Goal: Task Accomplishment & Management: Manage account settings

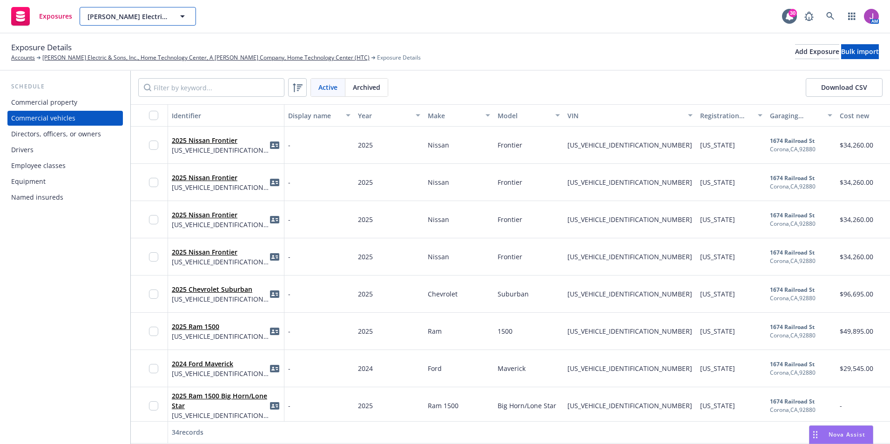
click at [135, 17] on span "[PERSON_NAME] Electric & Sons, Inc., Home Technology Center, A [PERSON_NAME] Co…" at bounding box center [127, 17] width 80 height 10
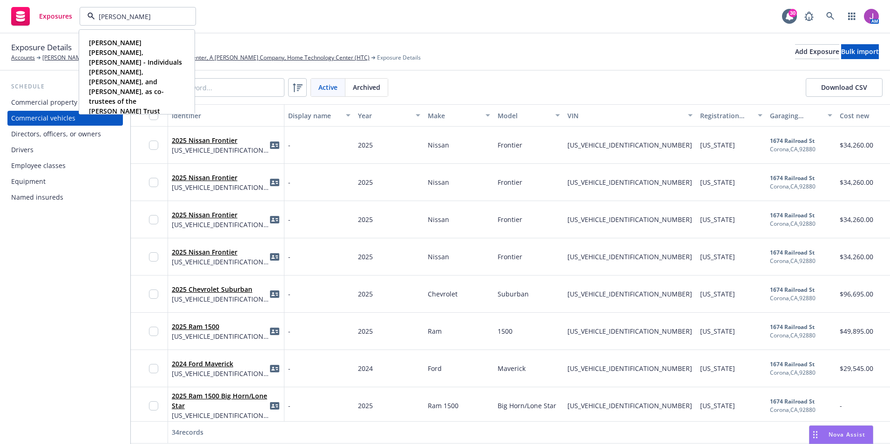
type input "nicole glantz"
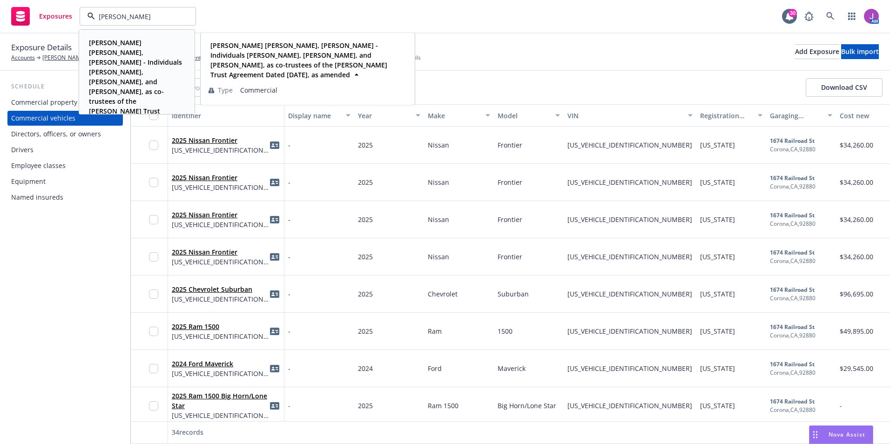
click at [118, 45] on strong "Nicole Glantz Kagan, Michael Kagan - Individuals Nicole Glantz, Dana Glantz, an…" at bounding box center [135, 86] width 93 height 97
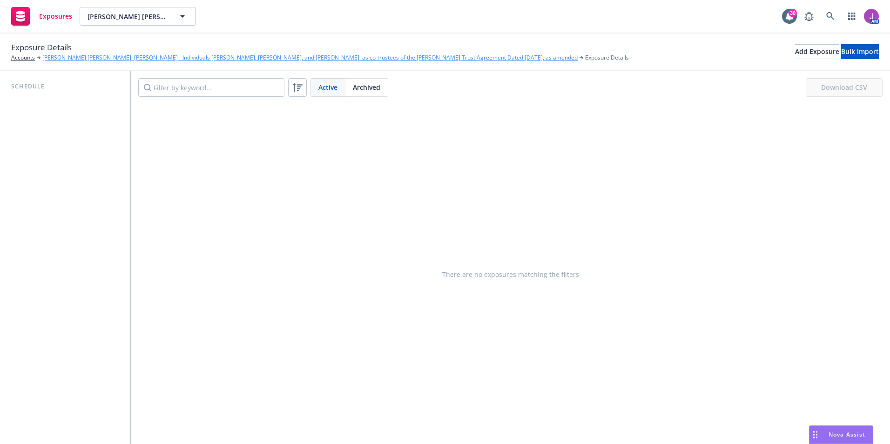
click at [338, 58] on link "Nicole Glantz Kagan, Michael Kagan - Individuals Nicole Glantz, Dana Glantz, an…" at bounding box center [309, 58] width 535 height 8
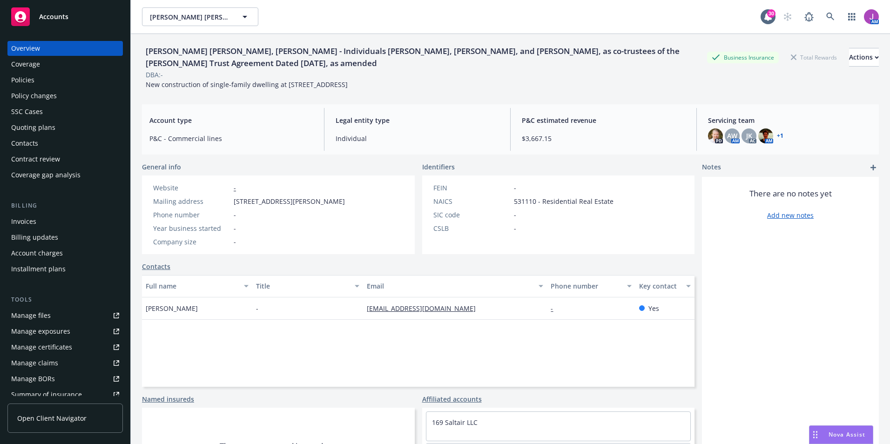
click at [42, 94] on div "Policy changes" at bounding box center [34, 95] width 46 height 15
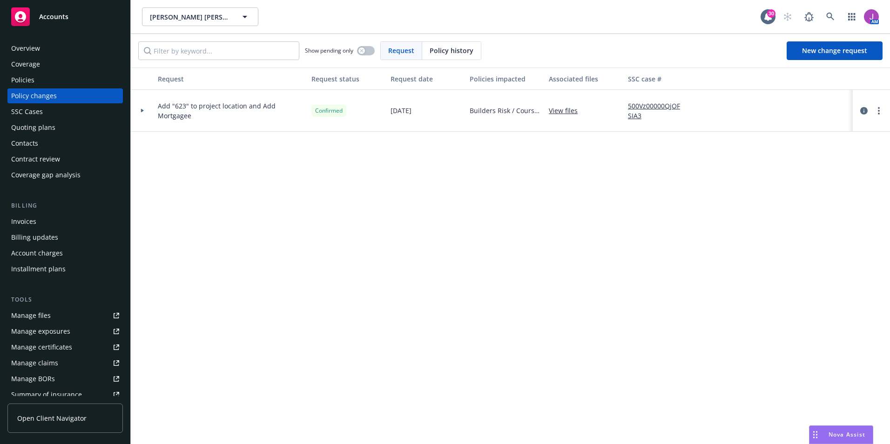
click at [563, 110] on link "View files" at bounding box center [567, 111] width 36 height 10
click at [62, 47] on div "Overview" at bounding box center [65, 48] width 108 height 15
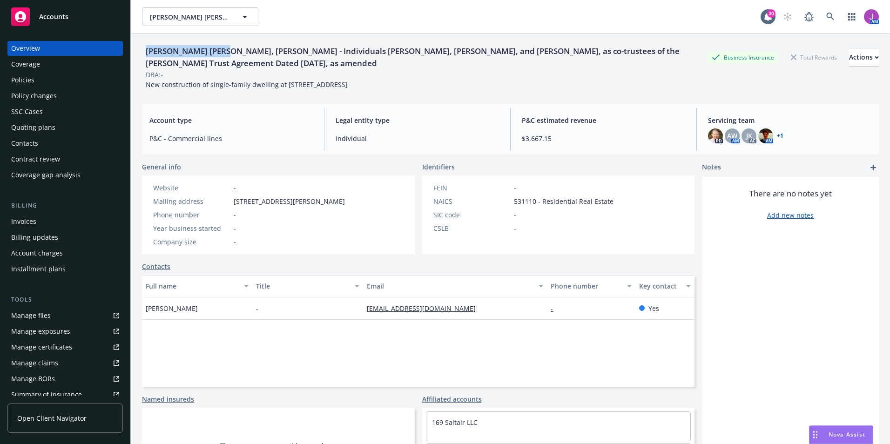
drag, startPoint x: 145, startPoint y: 50, endPoint x: 221, endPoint y: 54, distance: 76.4
click at [221, 54] on div "Nicole Glantz Kagan, Michael Kagan - Individuals Nicole Glantz, Dana Glantz, an…" at bounding box center [424, 57] width 565 height 25
click at [64, 50] on div "Overview" at bounding box center [65, 48] width 108 height 15
click at [52, 82] on div "Policies" at bounding box center [65, 80] width 108 height 15
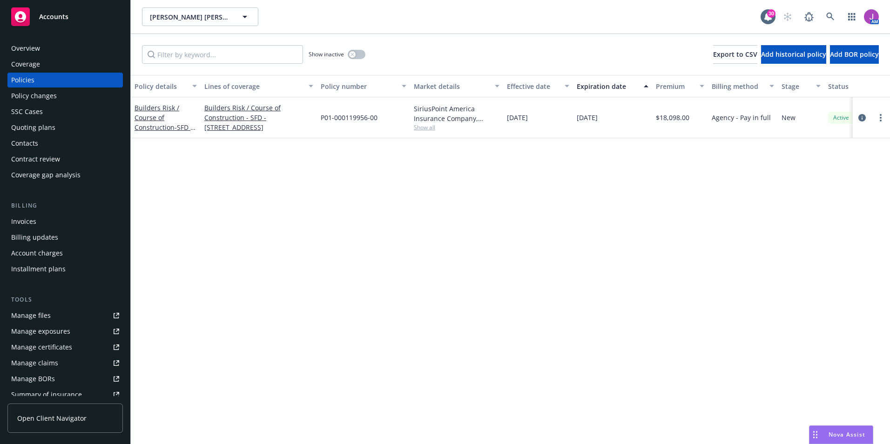
click at [44, 46] on div "Overview" at bounding box center [65, 48] width 108 height 15
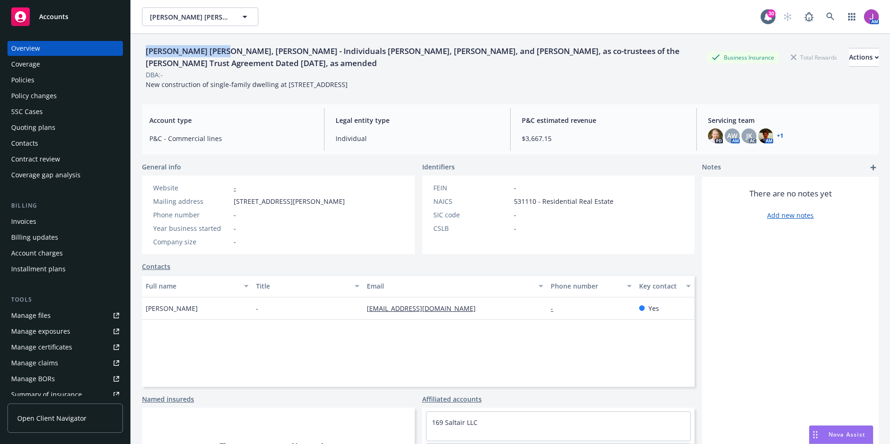
drag, startPoint x: 146, startPoint y: 50, endPoint x: 221, endPoint y: 52, distance: 75.4
click at [221, 52] on div "Nicole Glantz Kagan, Michael Kagan - Individuals Nicole Glantz, Dana Glantz, an…" at bounding box center [424, 57] width 565 height 25
copy div "Nicole Glantz Kagan"
click at [52, 83] on div "Policies" at bounding box center [65, 80] width 108 height 15
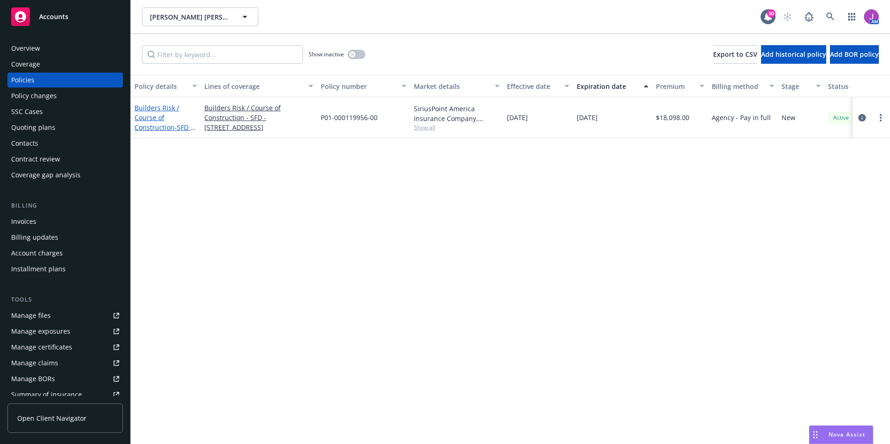
click at [153, 107] on link "Builders Risk / Course of Construction - SFD - 623 El Cerco Place, Pacific Pali…" at bounding box center [163, 122] width 59 height 38
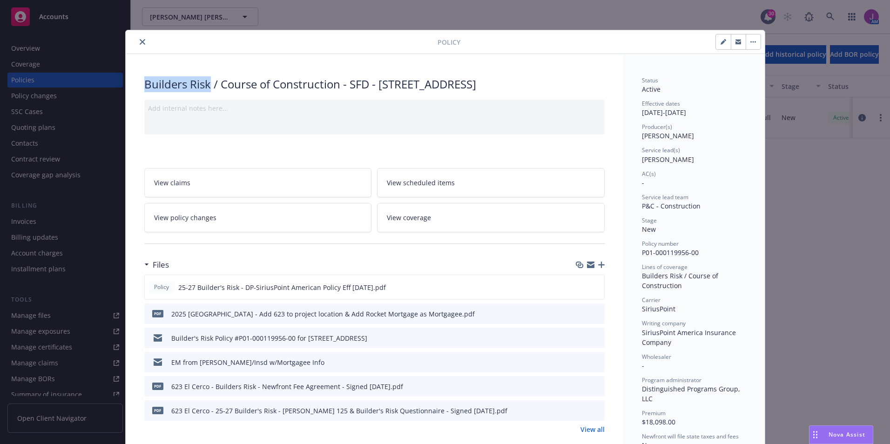
drag, startPoint x: 140, startPoint y: 79, endPoint x: 205, endPoint y: 84, distance: 65.8
copy div "Builders Risk"
click at [140, 40] on icon "close" at bounding box center [143, 42] width 6 height 6
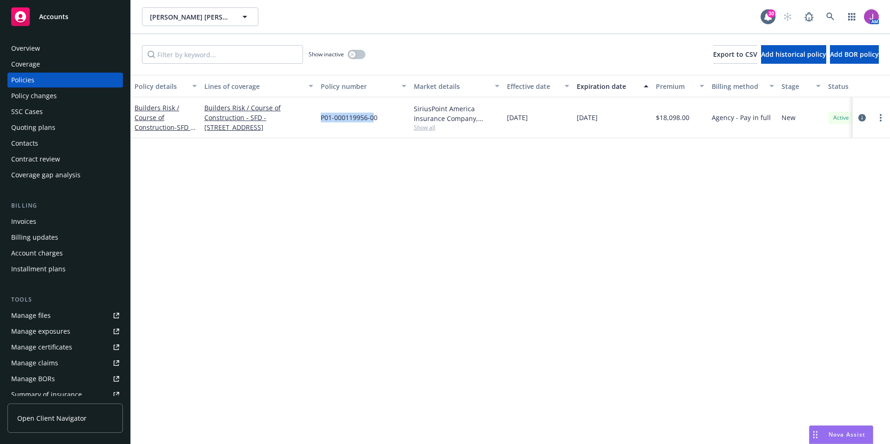
drag, startPoint x: 321, startPoint y: 117, endPoint x: 375, endPoint y: 120, distance: 53.6
click at [375, 120] on span "P01-000119956-00" at bounding box center [349, 118] width 57 height 10
drag, startPoint x: 375, startPoint y: 120, endPoint x: 333, endPoint y: 134, distance: 44.1
click at [333, 134] on div "P01-000119956-00" at bounding box center [363, 117] width 93 height 41
drag, startPoint x: 320, startPoint y: 117, endPoint x: 391, endPoint y: 119, distance: 70.8
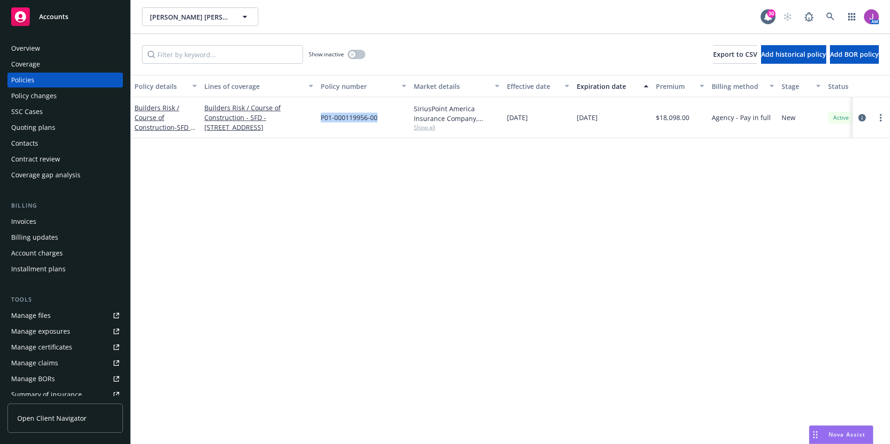
click at [391, 119] on div "P01-000119956-00" at bounding box center [363, 117] width 93 height 41
copy span "P01-000119956-00"
click at [37, 150] on div "Contacts" at bounding box center [24, 143] width 27 height 15
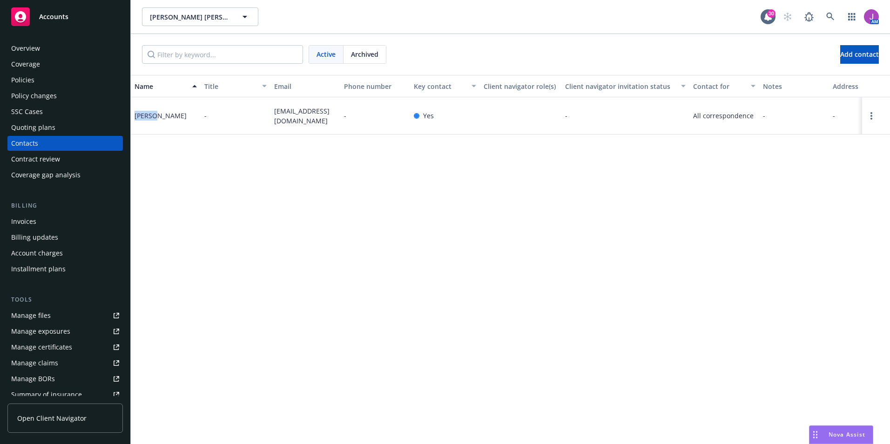
drag, startPoint x: 133, startPoint y: 113, endPoint x: 157, endPoint y: 116, distance: 24.4
click at [157, 116] on div "Michael Glantz" at bounding box center [166, 115] width 70 height 37
drag, startPoint x: 157, startPoint y: 116, endPoint x: 141, endPoint y: 150, distance: 37.7
click at [141, 150] on div "Name Title Email Phone number Key contact Client navigator role(s) Client navig…" at bounding box center [510, 259] width 759 height 369
drag, startPoint x: 134, startPoint y: 118, endPoint x: 159, endPoint y: 119, distance: 25.2
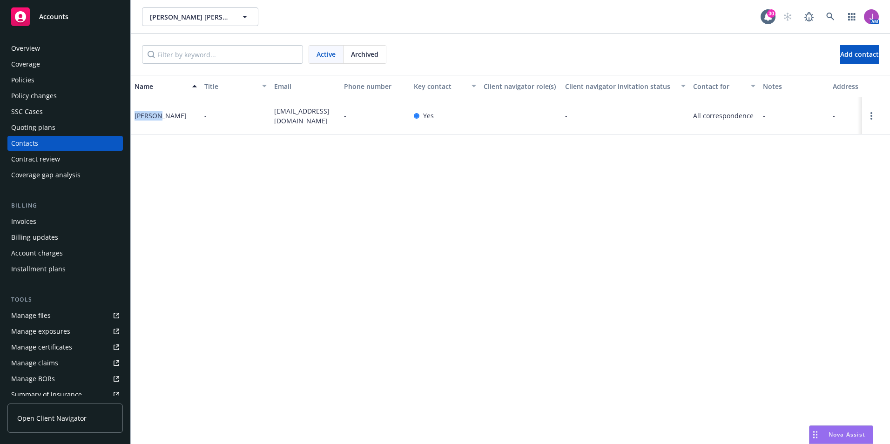
click at [159, 119] on div "Michael Glantz" at bounding box center [166, 115] width 70 height 37
copy div "Michael"
click at [13, 80] on div "Policies" at bounding box center [22, 80] width 23 height 15
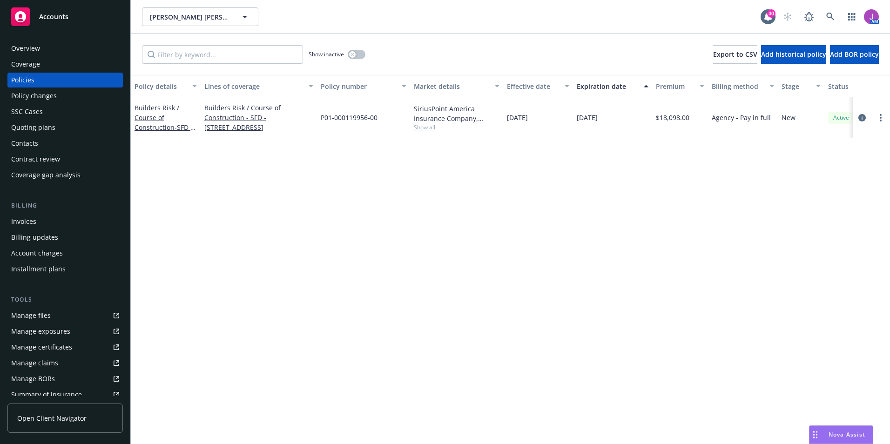
drag, startPoint x: 504, startPoint y: 120, endPoint x: 617, endPoint y: 126, distance: 112.8
click at [617, 126] on div "Builders Risk / Course of Construction - SFD - 623 El Cerco Place, Pacific Pali…" at bounding box center [580, 117] width 898 height 41
copy div "08/14/2025 02/14/2027"
click at [427, 124] on span "Show all" at bounding box center [457, 127] width 86 height 8
drag, startPoint x: 320, startPoint y: 181, endPoint x: 366, endPoint y: 182, distance: 46.1
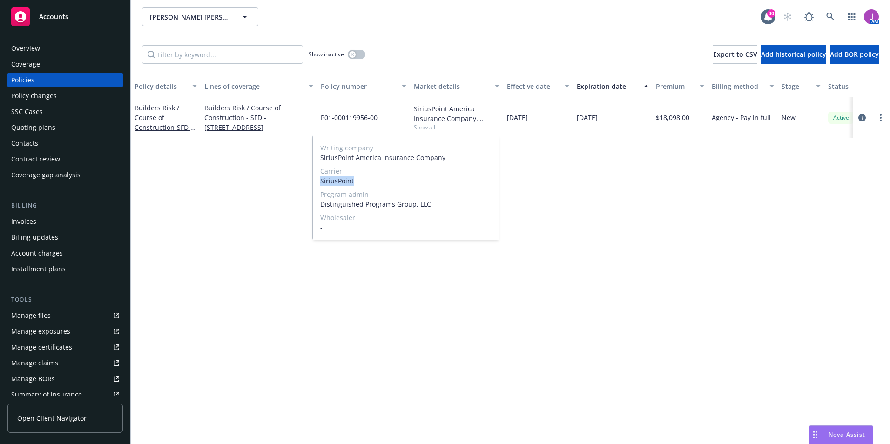
click at [366, 182] on div "Writing company SiriusPoint America Insurance Company Carrier SiriusPoint Progr…" at bounding box center [406, 187] width 186 height 104
copy span "SiriusPoint"
click at [227, 233] on div "Policy details Lines of coverage Policy number Market details Effective date Ex…" at bounding box center [510, 259] width 759 height 369
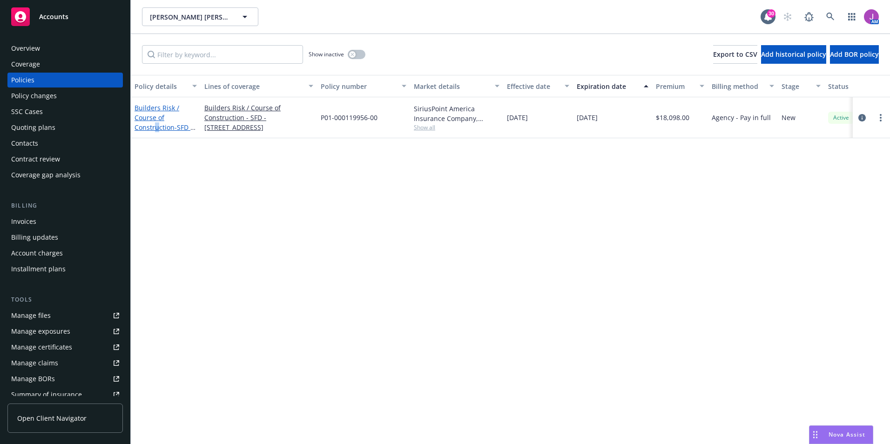
click at [157, 127] on link "Builders Risk / Course of Construction - SFD - 623 El Cerco Place, Pacific Pali…" at bounding box center [163, 122] width 59 height 38
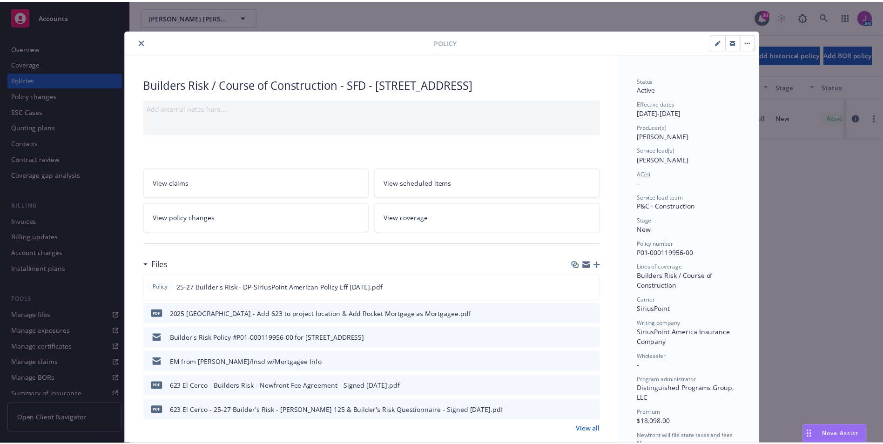
scroll to position [28, 0]
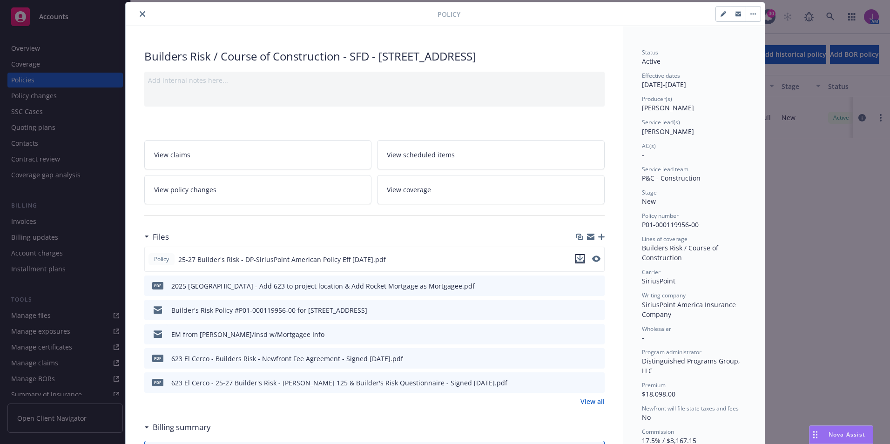
click at [576, 262] on icon "download file" at bounding box center [579, 258] width 7 height 7
click at [830, 371] on div "Policy Builders Risk / Course of Construction - SFD - 623 El Cerco Place, Pacif…" at bounding box center [445, 222] width 890 height 444
click at [738, 16] on button "button" at bounding box center [737, 14] width 15 height 15
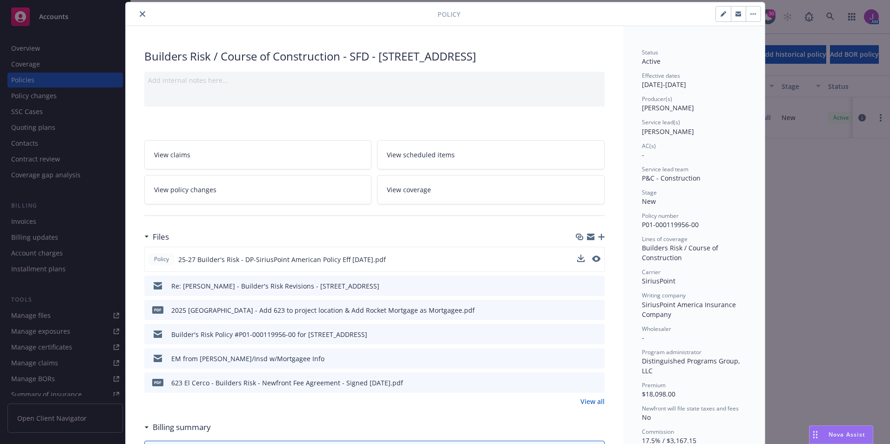
click at [142, 12] on button "close" at bounding box center [142, 13] width 11 height 11
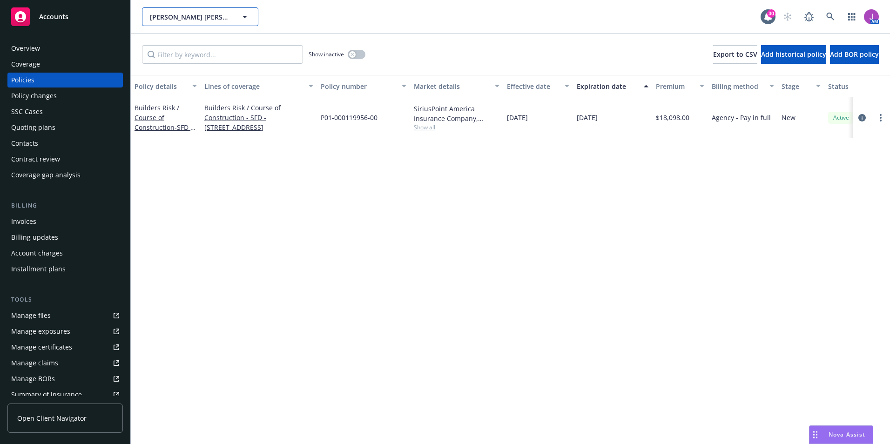
click at [197, 22] on button "Nicole Glantz Kagan, Michael Kagan - Individuals Nicole Glantz, Dana Glantz, an…" at bounding box center [200, 16] width 116 height 19
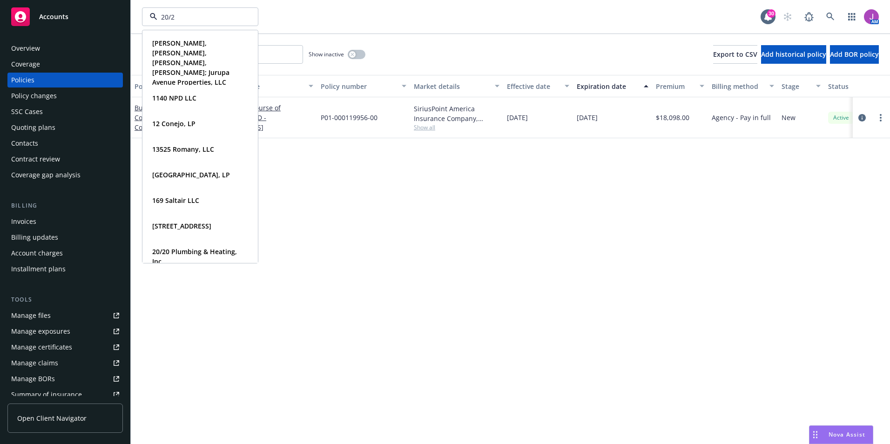
type input "20/20"
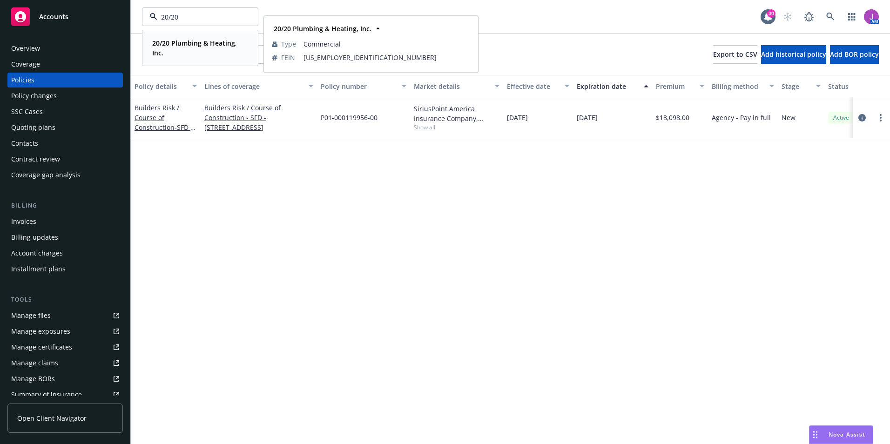
click at [191, 40] on strong "20/20 Plumbing & Heating, Inc." at bounding box center [194, 48] width 85 height 19
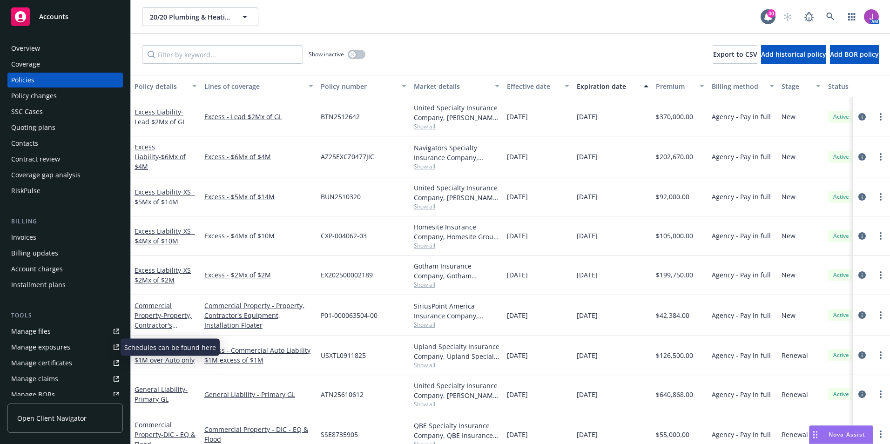
click at [43, 350] on div "Manage exposures" at bounding box center [40, 347] width 59 height 15
click at [176, 57] on input "Filter by keyword..." at bounding box center [222, 54] width 161 height 19
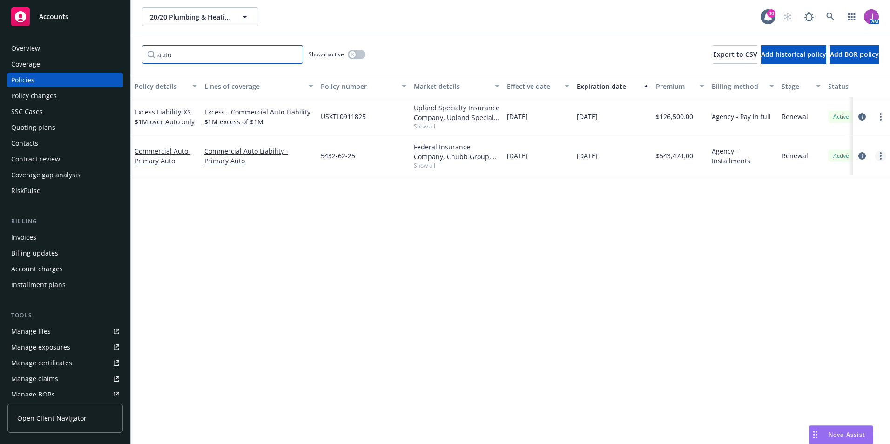
type input "auto"
click at [880, 155] on circle "more" at bounding box center [880, 156] width 2 height 2
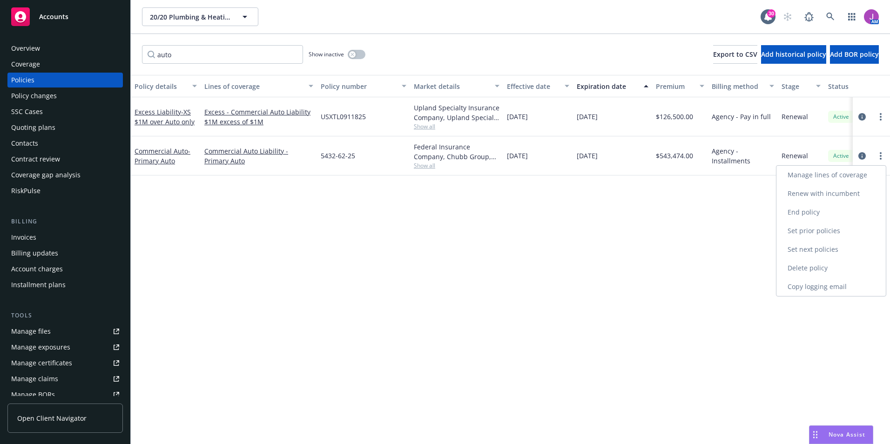
click at [813, 284] on link "Copy logging email" at bounding box center [830, 286] width 109 height 19
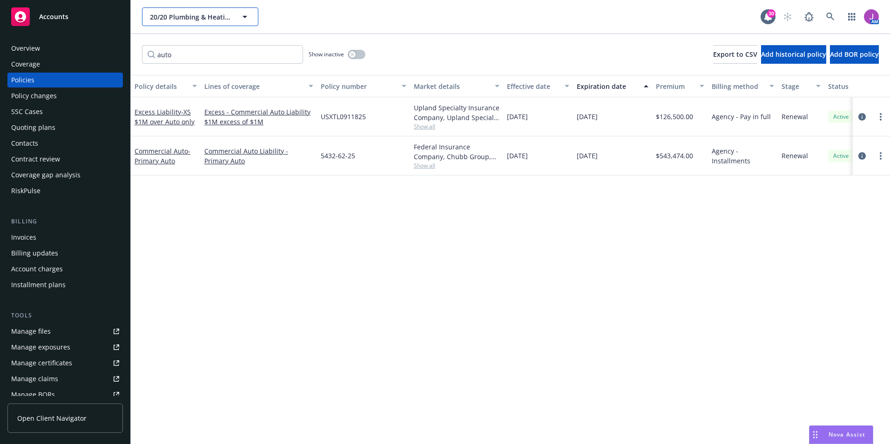
click at [215, 23] on button "20/20 Plumbing & Heating, Inc." at bounding box center [200, 16] width 116 height 19
type input "schamber"
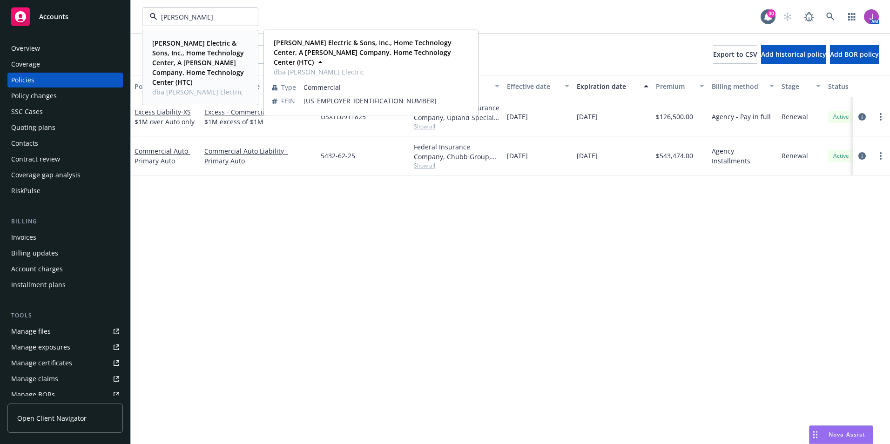
click at [191, 47] on span "[PERSON_NAME] Electric & Sons, Inc., Home Technology Center, A [PERSON_NAME] Co…" at bounding box center [199, 62] width 94 height 49
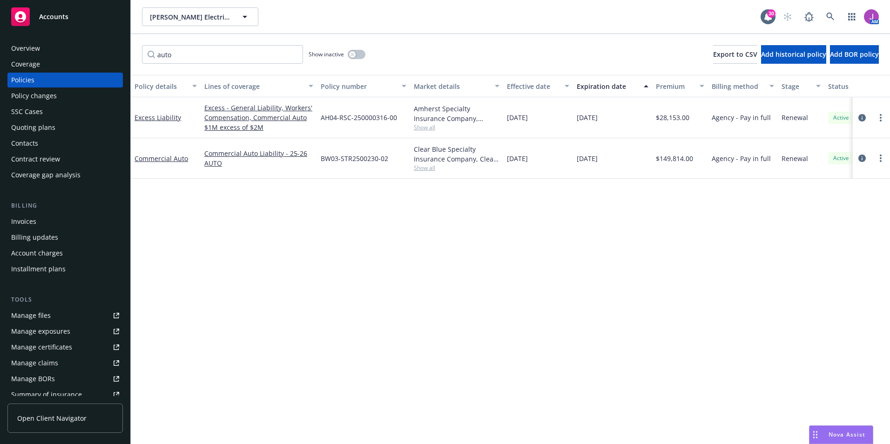
click at [35, 93] on div "Policy changes" at bounding box center [34, 95] width 46 height 15
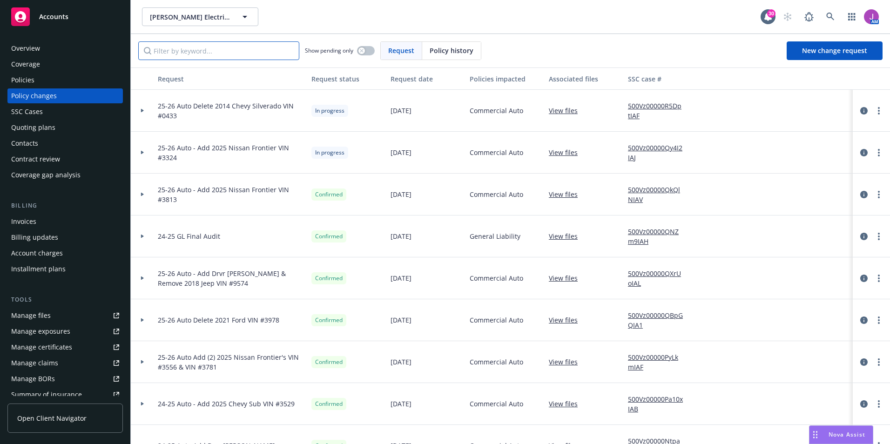
click at [204, 49] on input "Filter by keyword..." at bounding box center [218, 50] width 161 height 19
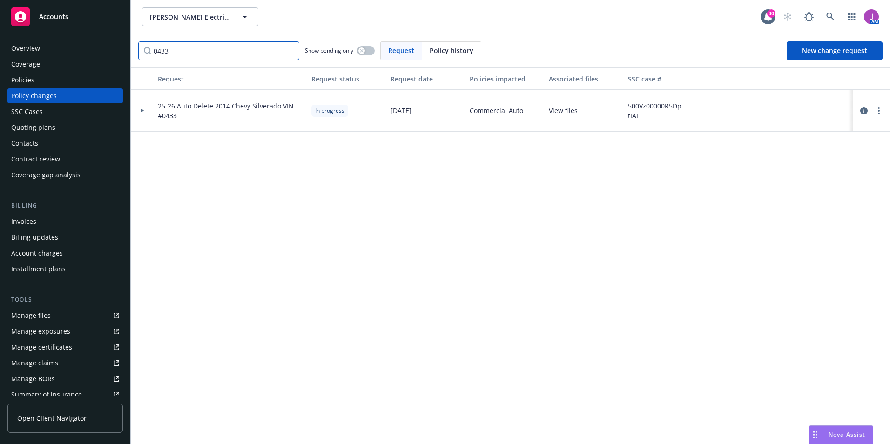
type input "0433"
click at [138, 108] on div at bounding box center [142, 111] width 23 height 42
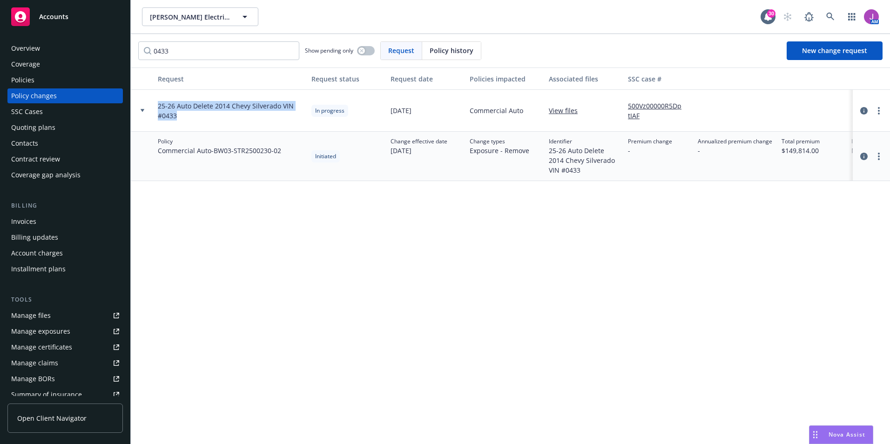
drag, startPoint x: 155, startPoint y: 103, endPoint x: 184, endPoint y: 116, distance: 31.2
click at [184, 116] on div "25-26 Auto Delete 2014 Chevy Silverado VIN #0433" at bounding box center [231, 111] width 154 height 42
copy span "25-26 Auto Delete 2014 Chevy Silverado VIN #0433"
click at [878, 112] on icon "more" at bounding box center [878, 110] width 2 height 7
click at [780, 185] on link "Resume workflow" at bounding box center [804, 185] width 160 height 19
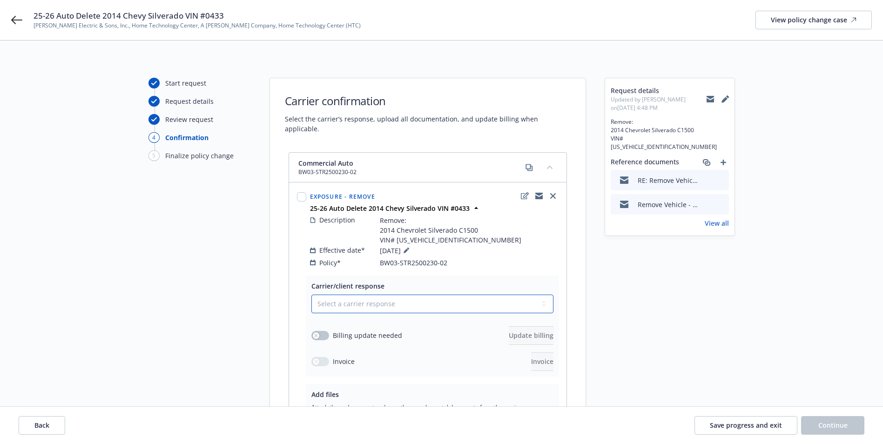
click at [360, 294] on select "Select a carrier response Accepted Accepted with revision No endorsement needed…" at bounding box center [432, 303] width 242 height 19
select select "ACCEPTED"
click at [311, 294] on select "Select a carrier response Accepted Accepted with revision No endorsement needed…" at bounding box center [432, 303] width 242 height 19
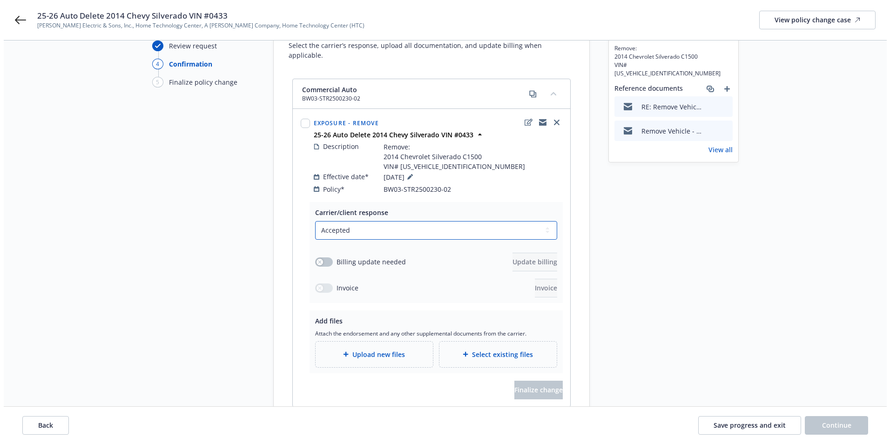
scroll to position [125, 0]
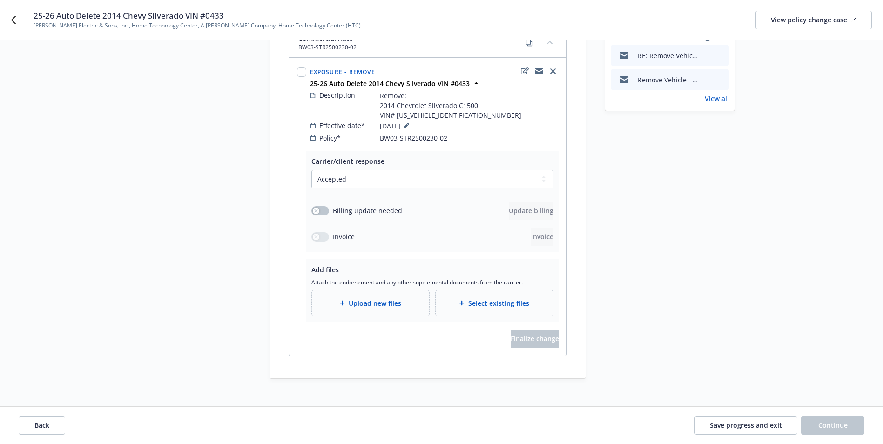
click at [364, 298] on span "Upload new files" at bounding box center [374, 303] width 53 height 10
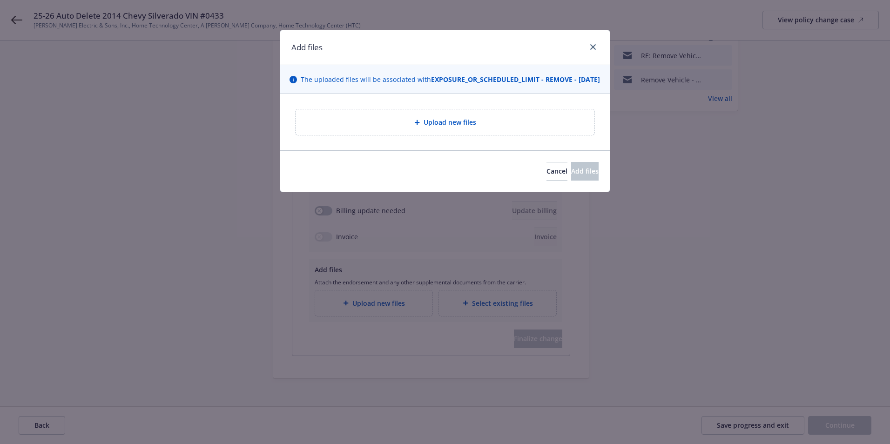
click at [431, 127] on span "Upload new files" at bounding box center [449, 122] width 53 height 10
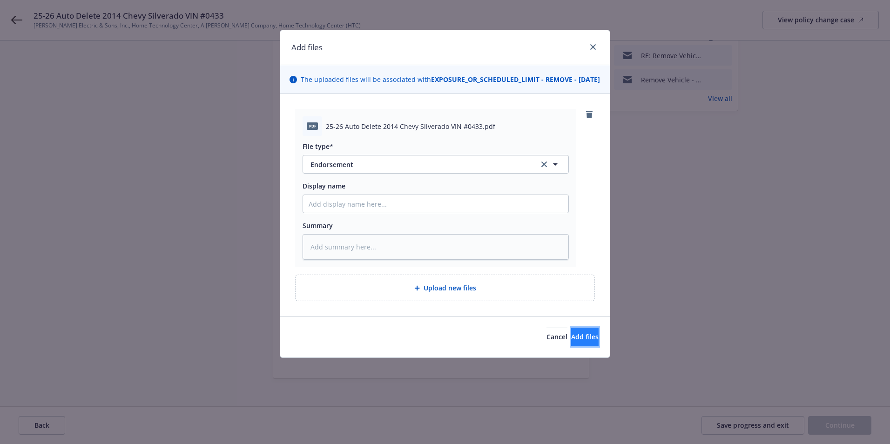
click at [571, 341] on span "Add files" at bounding box center [584, 336] width 27 height 9
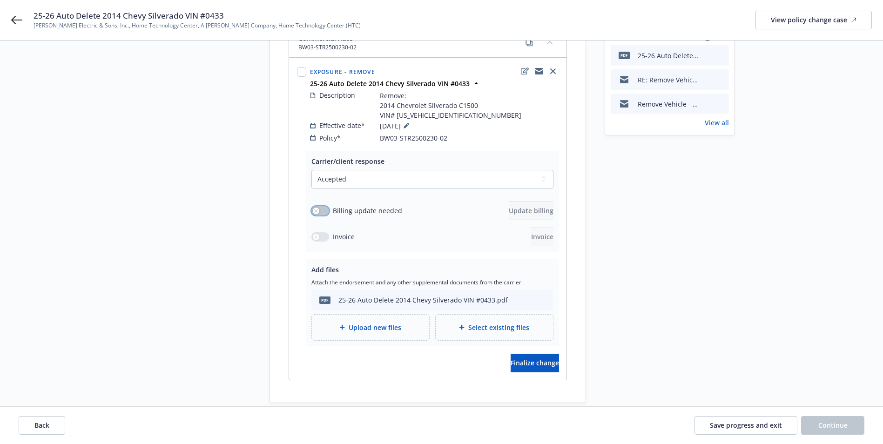
click at [320, 206] on button "button" at bounding box center [320, 210] width 18 height 9
click at [368, 322] on span "Upload new files" at bounding box center [374, 327] width 53 height 10
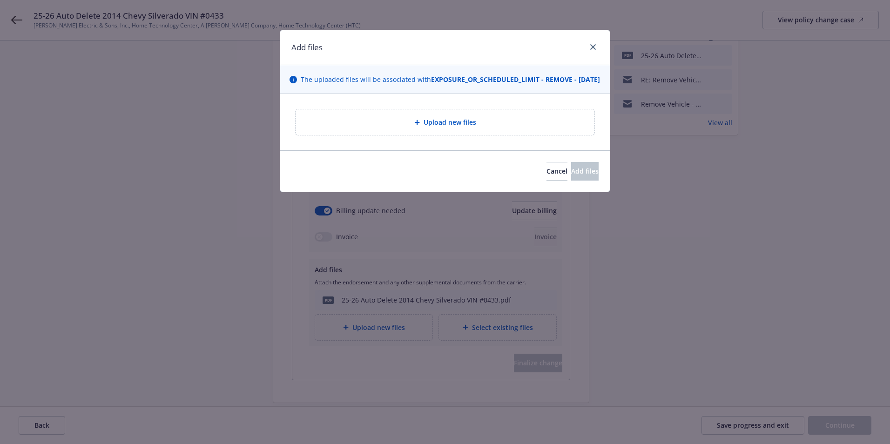
click at [430, 127] on span "Upload new files" at bounding box center [449, 122] width 53 height 10
type textarea "x"
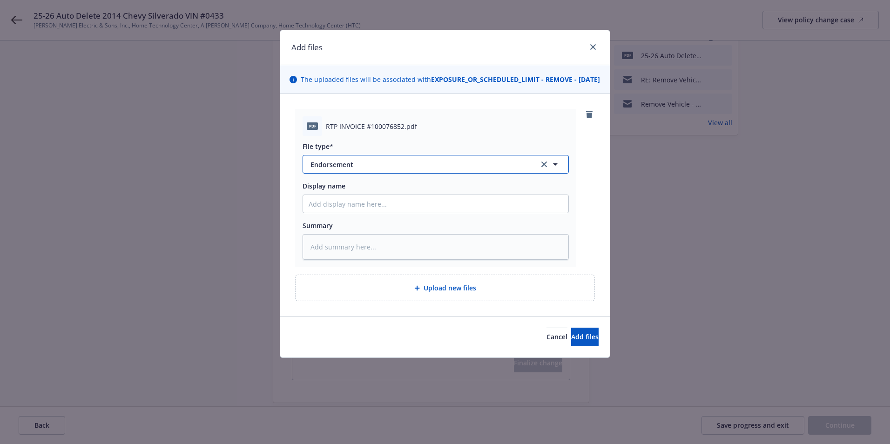
click at [352, 169] on span "Endorsement" at bounding box center [417, 165] width 215 height 10
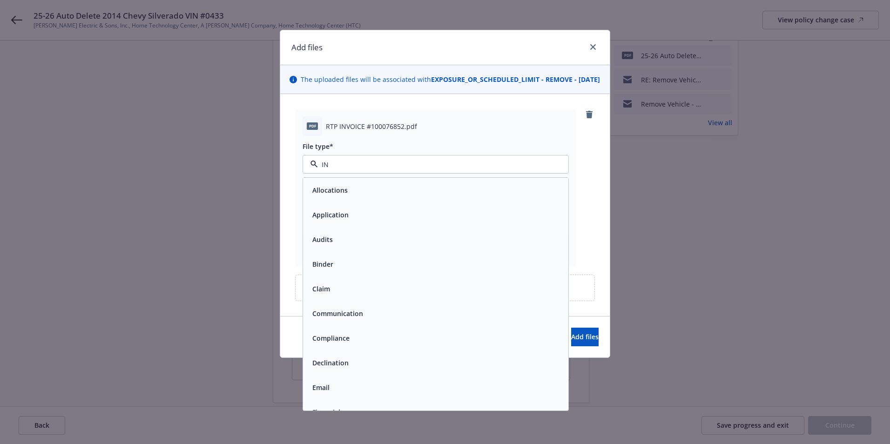
type input "INV"
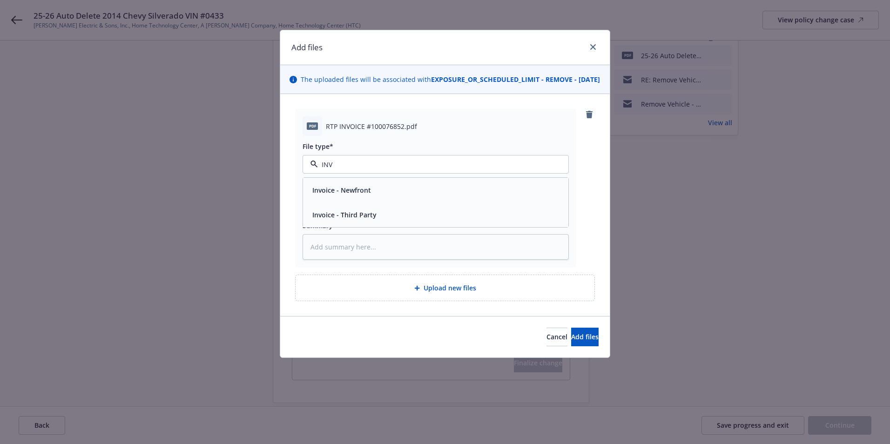
drag, startPoint x: 355, startPoint y: 197, endPoint x: 370, endPoint y: 226, distance: 32.0
click at [370, 226] on div "Invoice - Newfront Invoice - Third Party" at bounding box center [435, 202] width 265 height 49
click at [370, 220] on span "Invoice - Third Party" at bounding box center [344, 215] width 64 height 10
click at [571, 341] on span "Add files" at bounding box center [584, 336] width 27 height 9
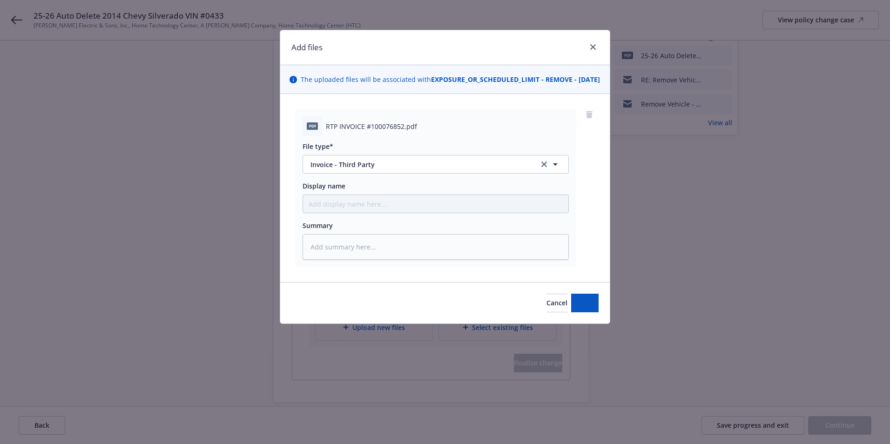
type textarea "x"
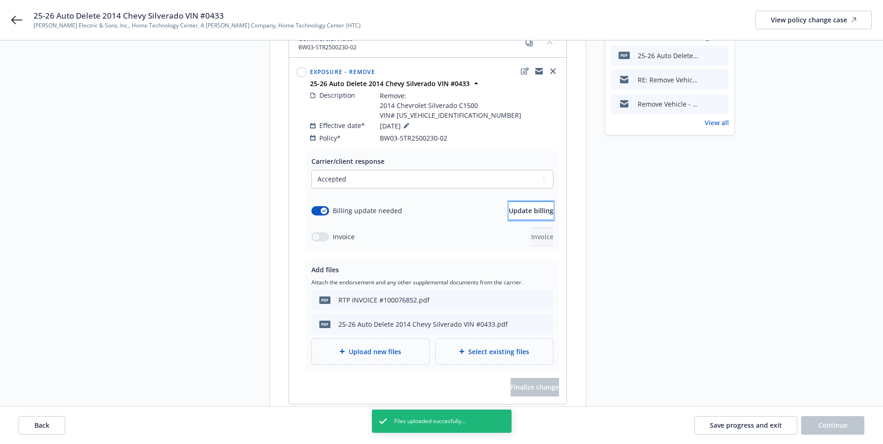
click at [509, 206] on span "Update billing" at bounding box center [531, 210] width 45 height 9
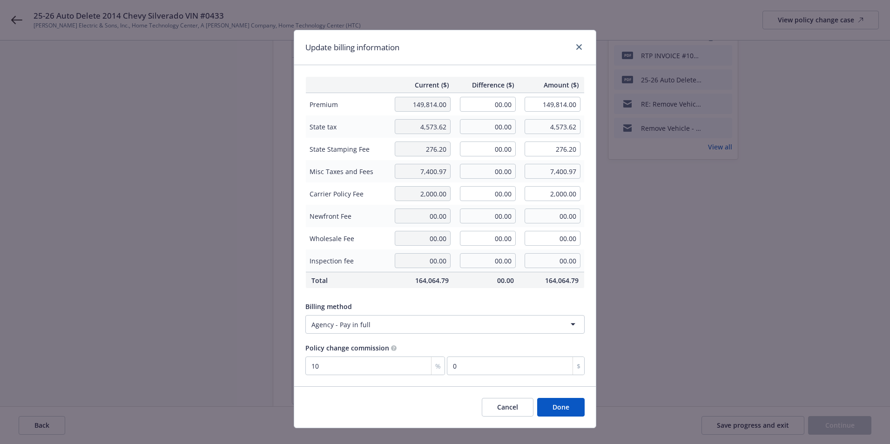
click at [483, 95] on td "00.00" at bounding box center [486, 104] width 65 height 23
click at [485, 106] on input "00.00" at bounding box center [488, 104] width 56 height 15
type input "-4,163.00"
type input "145,651.00"
type input "-416.3"
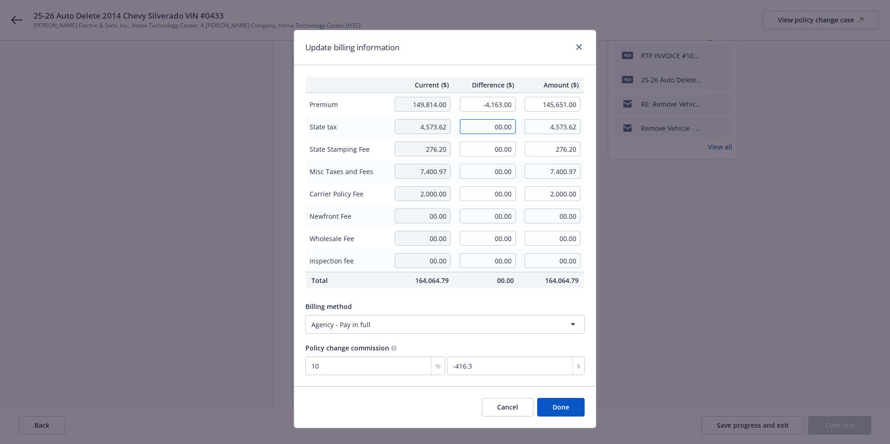
click at [488, 120] on input "00.00" at bounding box center [488, 126] width 56 height 15
type input "-124.89"
type input "4,448.73"
click at [454, 212] on td "00.00" at bounding box center [486, 216] width 65 height 22
click at [454, 141] on td "00.00" at bounding box center [486, 149] width 65 height 22
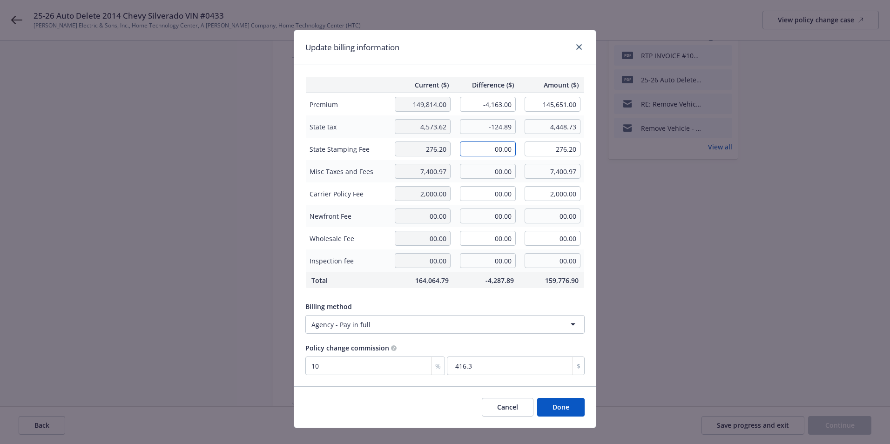
click at [483, 147] on input "00.00" at bounding box center [488, 148] width 56 height 15
type input "-7.49"
type input "268.71"
click at [443, 273] on th "164,064.79" at bounding box center [421, 280] width 65 height 16
click at [454, 232] on td "00.00" at bounding box center [486, 238] width 65 height 22
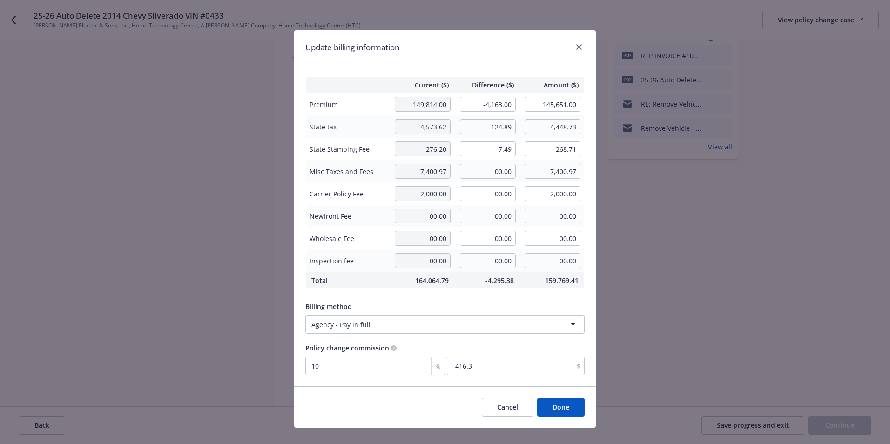
click at [451, 298] on div "Billing method Agency - Pay in full" at bounding box center [444, 316] width 279 height 36
click at [478, 303] on div "Billing method" at bounding box center [444, 306] width 279 height 10
click at [555, 413] on button "Done" at bounding box center [560, 407] width 47 height 19
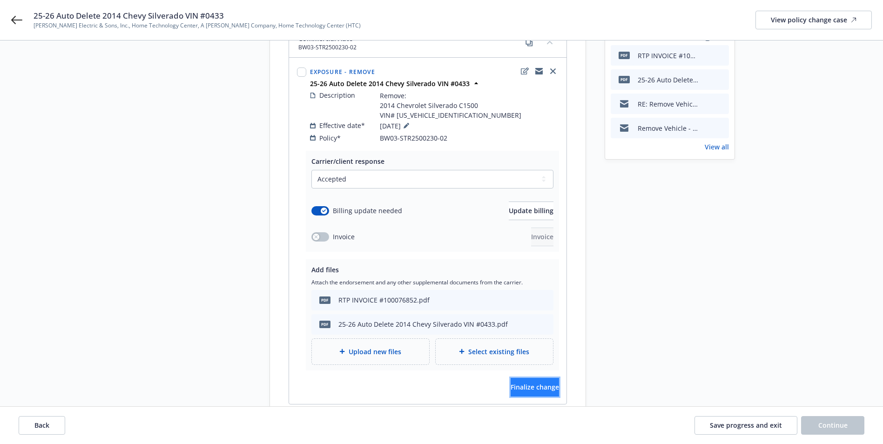
click at [526, 382] on span "Finalize change" at bounding box center [534, 386] width 48 height 9
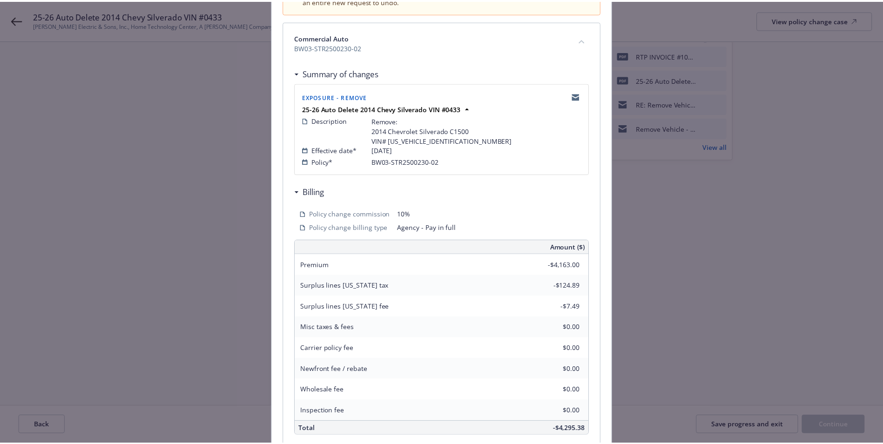
scroll to position [205, 0]
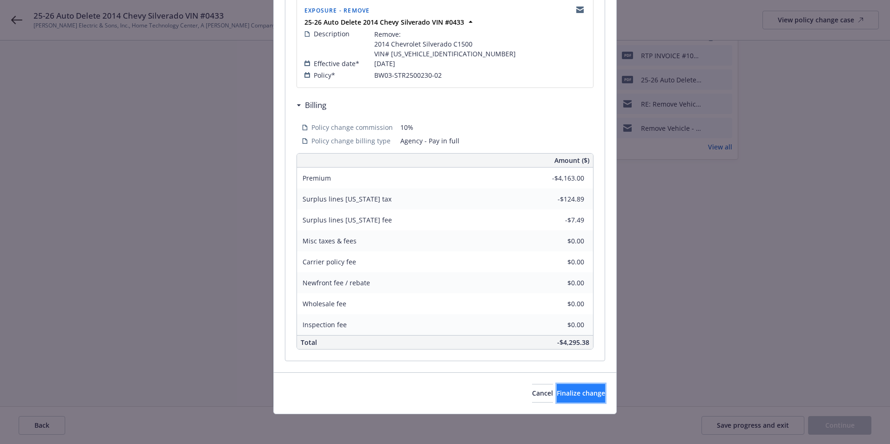
click at [559, 387] on button "Finalize change" at bounding box center [580, 393] width 48 height 19
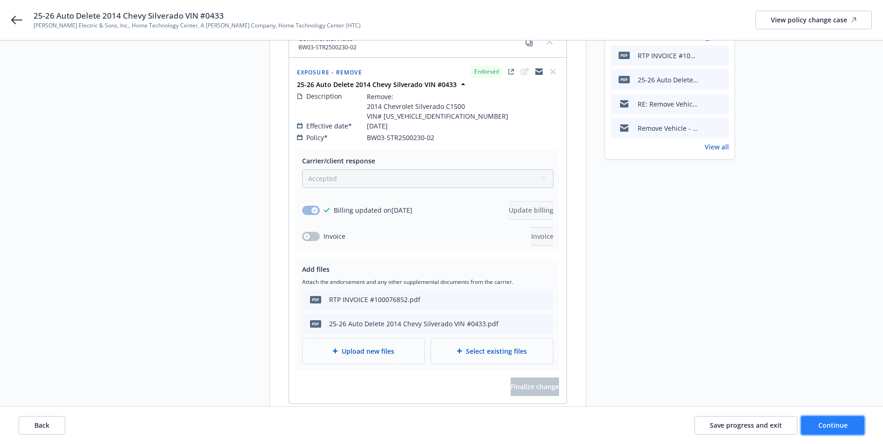
click at [827, 422] on span "Continue" at bounding box center [832, 425] width 29 height 9
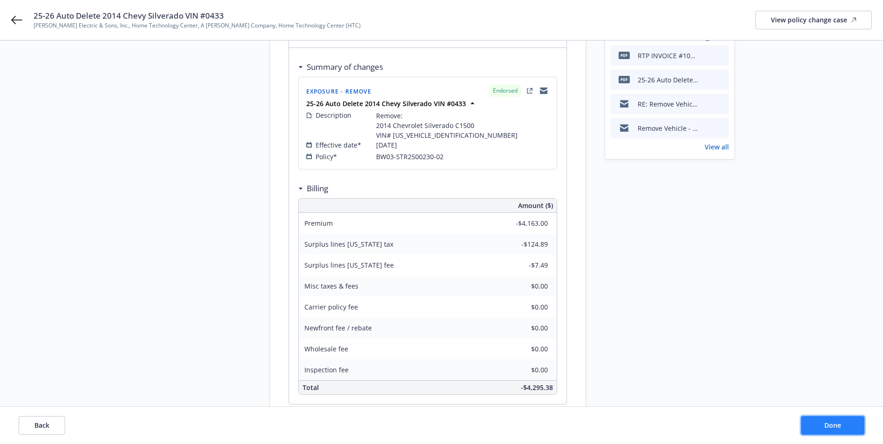
click at [827, 422] on span "Done" at bounding box center [832, 425] width 17 height 9
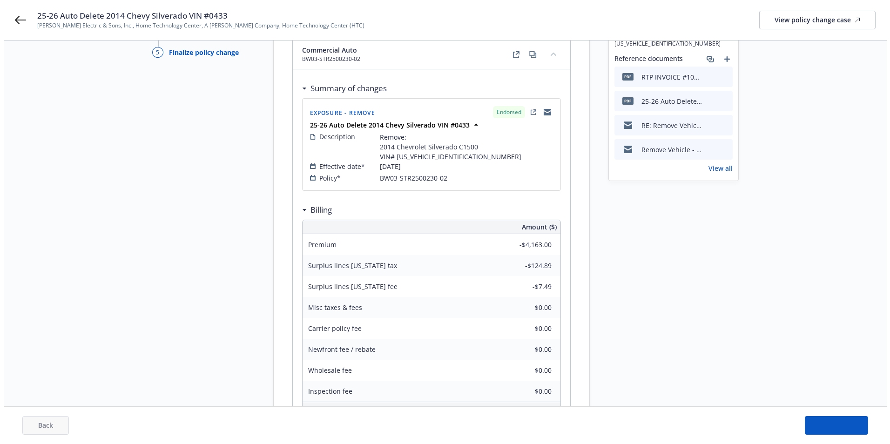
scroll to position [0, 0]
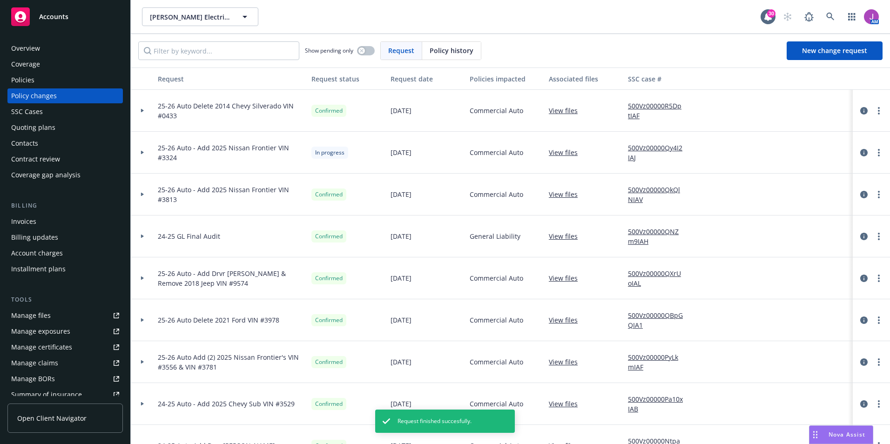
click at [50, 46] on div "Overview" at bounding box center [65, 48] width 108 height 15
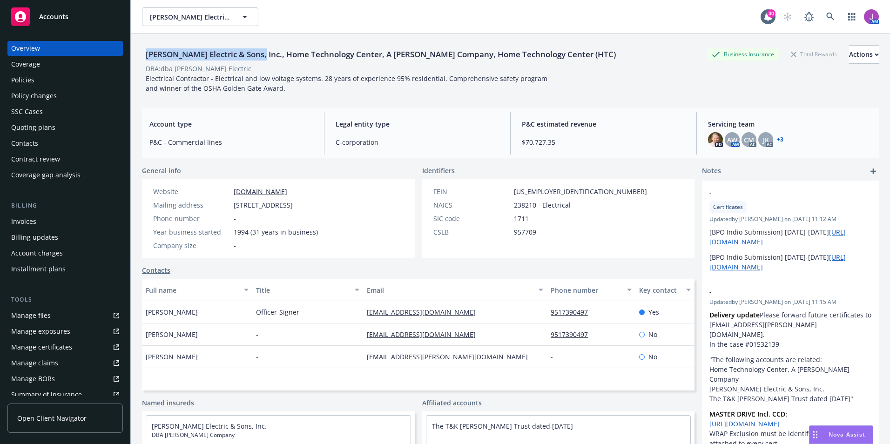
drag, startPoint x: 144, startPoint y: 52, endPoint x: 260, endPoint y: 58, distance: 116.0
click at [260, 58] on div "[PERSON_NAME] Electric & Sons, Inc., Home Technology Center, A [PERSON_NAME] Co…" at bounding box center [380, 54] width 477 height 12
copy div "Schamber Electric & Sons, Inc."
click at [19, 85] on div "Policies" at bounding box center [22, 80] width 23 height 15
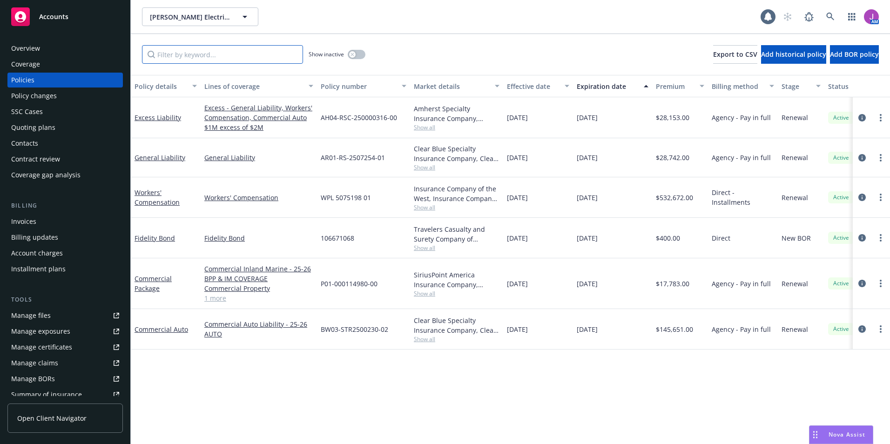
click at [200, 54] on input "Filter by keyword..." at bounding box center [222, 54] width 161 height 19
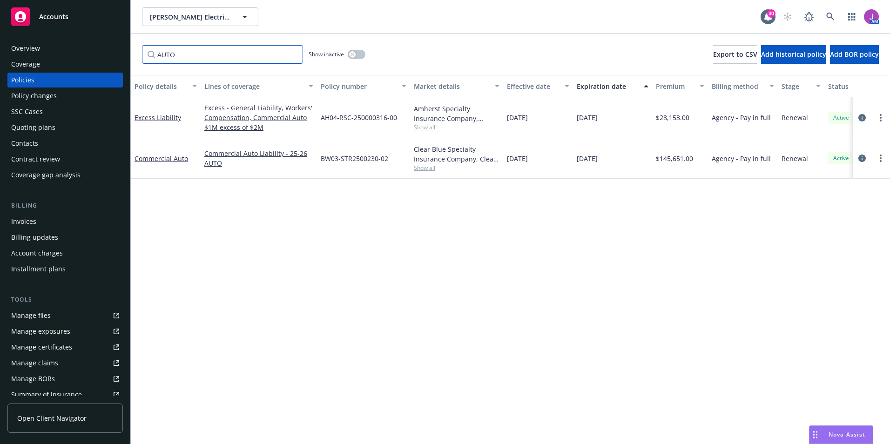
type input "AUTO"
drag, startPoint x: 320, startPoint y: 156, endPoint x: 391, endPoint y: 163, distance: 72.0
click at [391, 163] on div "BW03-STR2500230-02" at bounding box center [363, 158] width 93 height 40
copy span "BW03-STR2500230-02"
click at [52, 99] on div "Policy changes" at bounding box center [34, 95] width 46 height 15
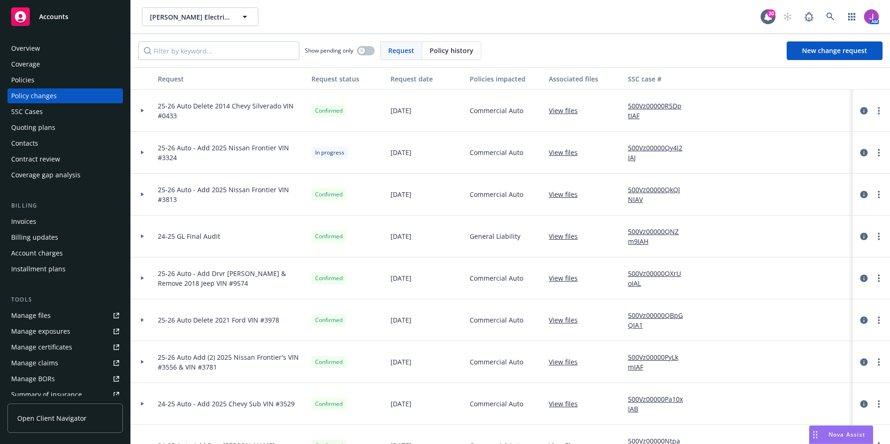
click at [646, 106] on link "500Vz00000R5DptIAF" at bounding box center [659, 111] width 62 height 20
click at [873, 112] on link "more" at bounding box center [878, 110] width 11 height 11
click at [779, 129] on link "Copy logging email" at bounding box center [797, 129] width 160 height 19
click at [22, 222] on div "Invoices" at bounding box center [23, 221] width 25 height 15
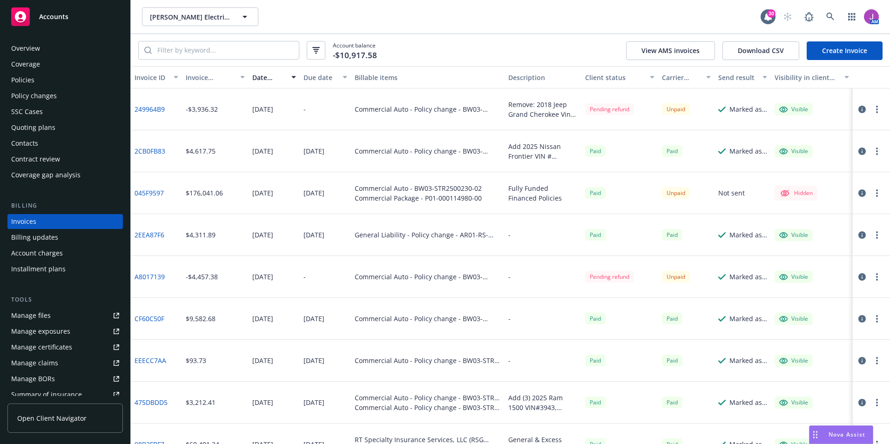
click at [841, 54] on link "Create Invoice" at bounding box center [844, 50] width 76 height 19
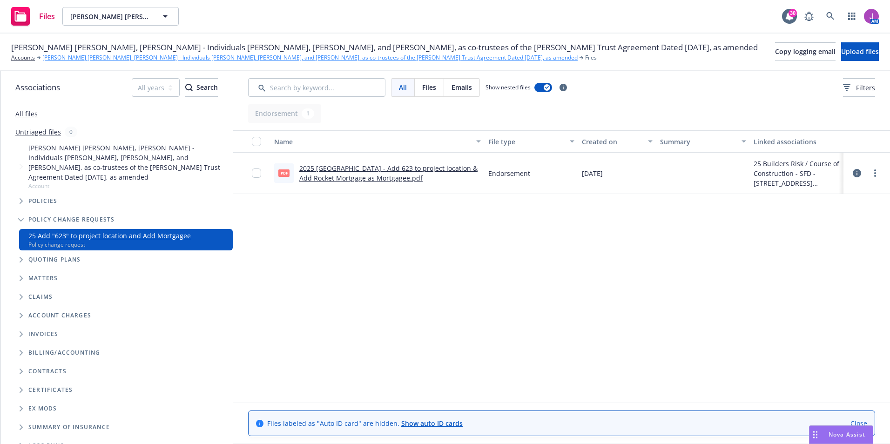
click at [221, 59] on link "[PERSON_NAME] [PERSON_NAME], [PERSON_NAME] - Individuals [PERSON_NAME], [PERSON…" at bounding box center [309, 58] width 535 height 8
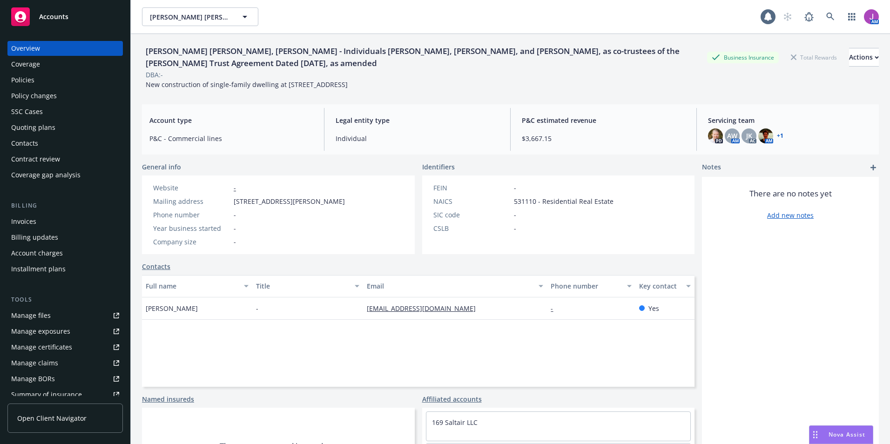
click at [31, 83] on div "Policies" at bounding box center [22, 80] width 23 height 15
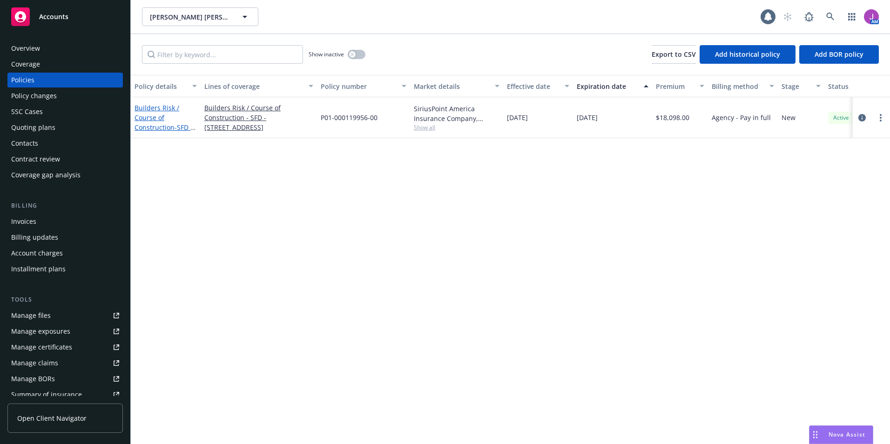
click at [152, 125] on link "Builders Risk / Course of Construction - SFD - [STREET_ADDRESS]" at bounding box center [163, 122] width 59 height 38
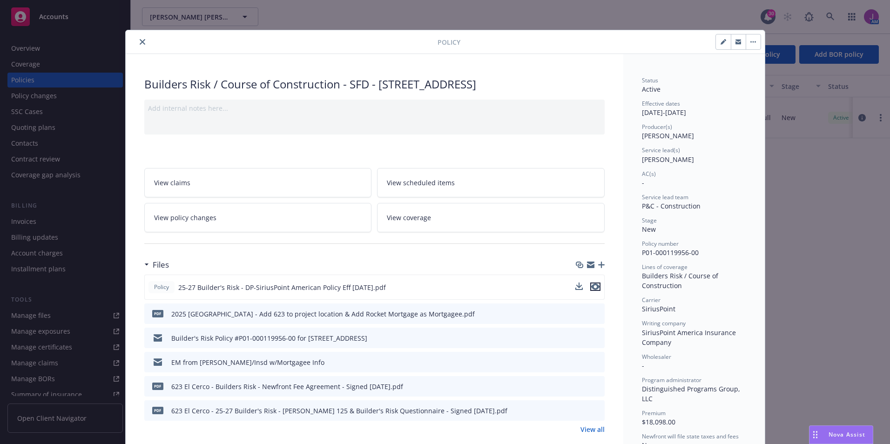
click at [595, 290] on icon "preview file" at bounding box center [595, 286] width 8 height 7
click at [142, 42] on button "close" at bounding box center [142, 41] width 11 height 11
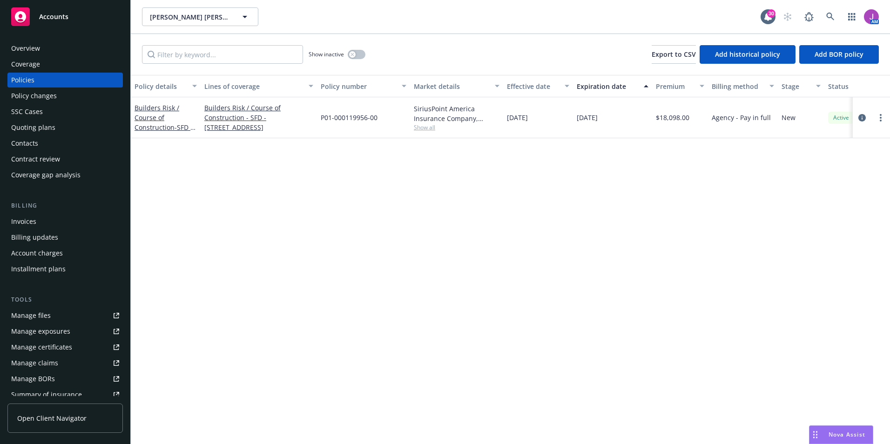
click at [55, 49] on div "Overview" at bounding box center [65, 48] width 108 height 15
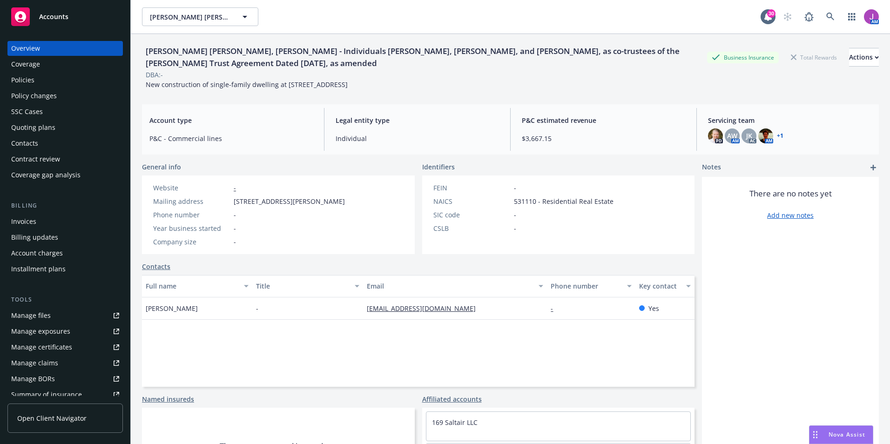
click at [33, 84] on div "Policies" at bounding box center [22, 80] width 23 height 15
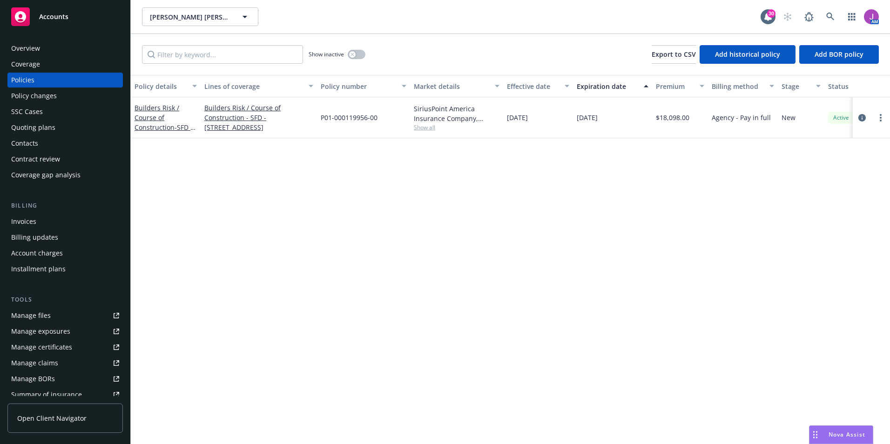
click at [40, 99] on div "Policy changes" at bounding box center [34, 95] width 46 height 15
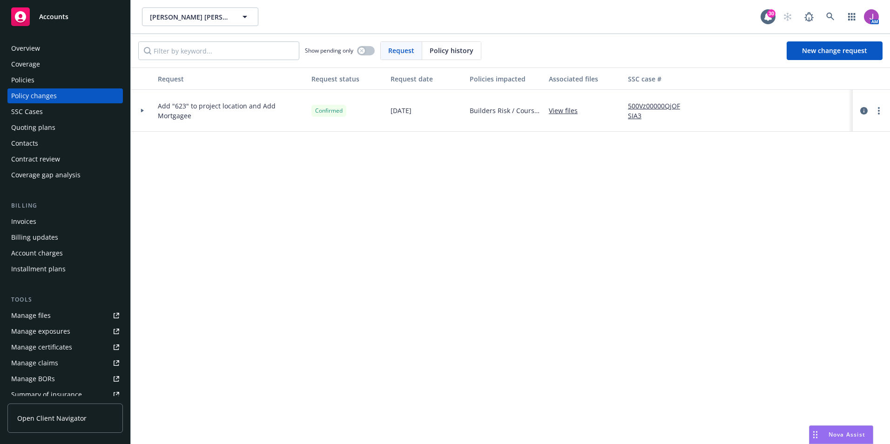
click at [156, 111] on div "Add "623" to project location and Add Mortgagee" at bounding box center [231, 111] width 154 height 42
click at [154, 111] on div at bounding box center [142, 111] width 23 height 42
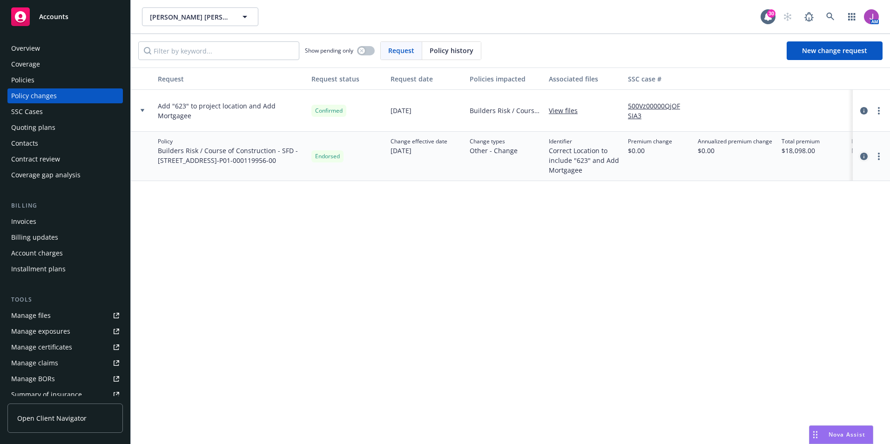
click at [862, 154] on icon "circleInformation" at bounding box center [863, 156] width 7 height 7
click at [642, 105] on link "500Vz00000QjOFSIA3" at bounding box center [659, 111] width 62 height 20
click at [569, 111] on link "View files" at bounding box center [567, 111] width 36 height 10
click at [861, 109] on icon "circleInformation" at bounding box center [863, 110] width 7 height 7
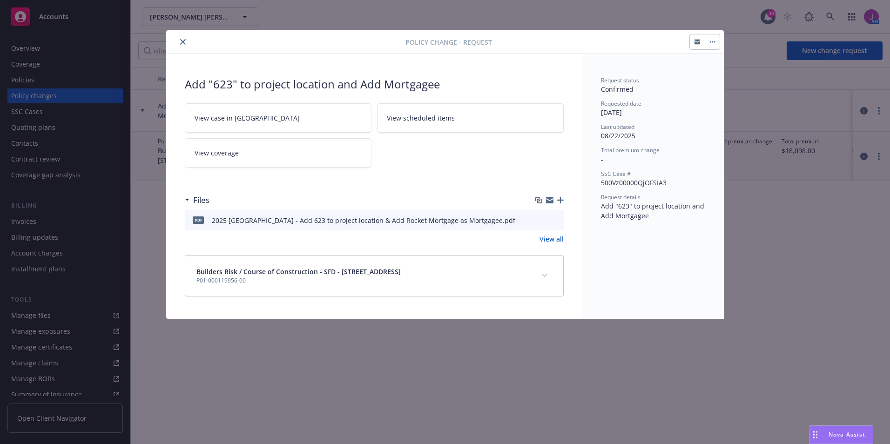
click at [176, 41] on div at bounding box center [287, 41] width 235 height 11
click at [182, 42] on icon "close" at bounding box center [183, 42] width 6 height 6
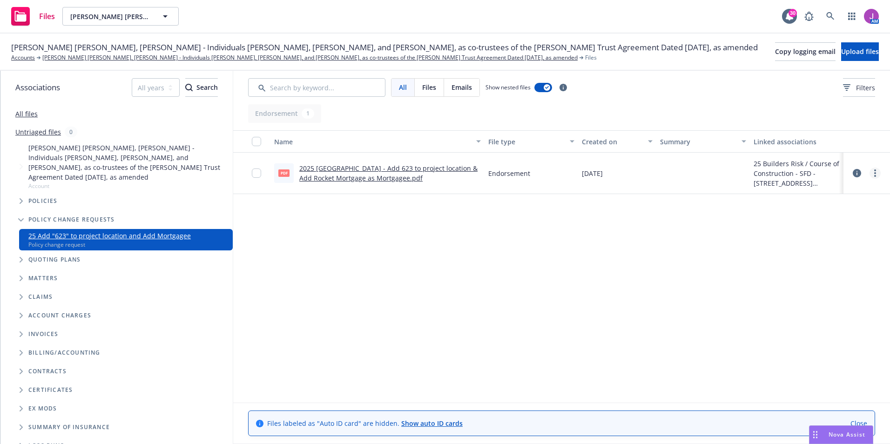
click at [876, 175] on link "more" at bounding box center [874, 172] width 11 height 11
click at [813, 214] on link "Download" at bounding box center [833, 210] width 93 height 19
drag, startPoint x: 358, startPoint y: 272, endPoint x: 354, endPoint y: 267, distance: 7.0
click at [358, 272] on div "Name File type Created on Summary Linked associations pdf 2025 Bldrsk Endt - Ad…" at bounding box center [561, 266] width 656 height 272
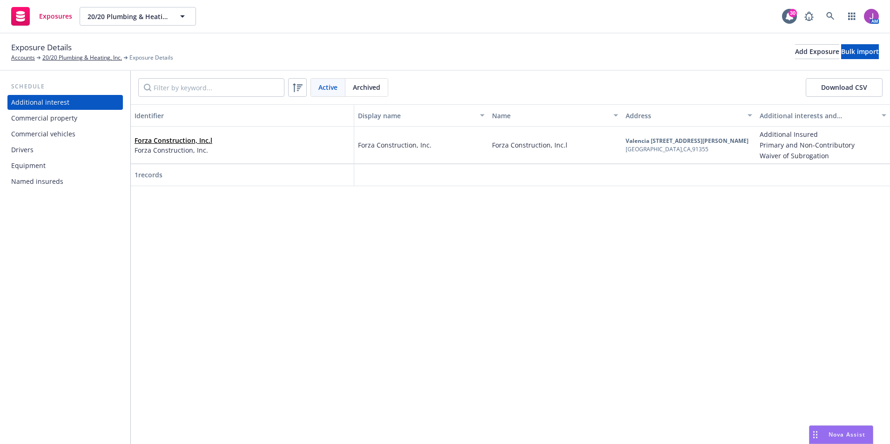
click at [29, 153] on div "Drivers" at bounding box center [22, 149] width 22 height 15
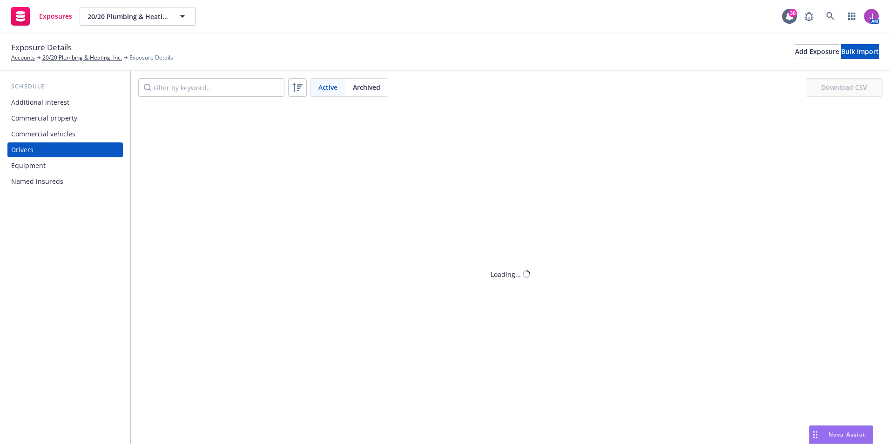
click at [46, 129] on div "Commercial vehicles" at bounding box center [43, 134] width 64 height 15
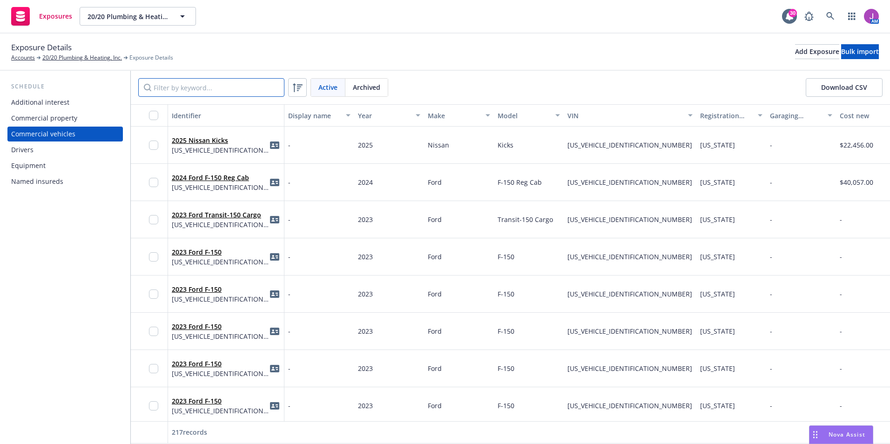
click at [182, 85] on input "Filter by keyword..." at bounding box center [211, 87] width 146 height 19
paste input "[US_VEHICLE_IDENTIFICATION_NUMBER]"
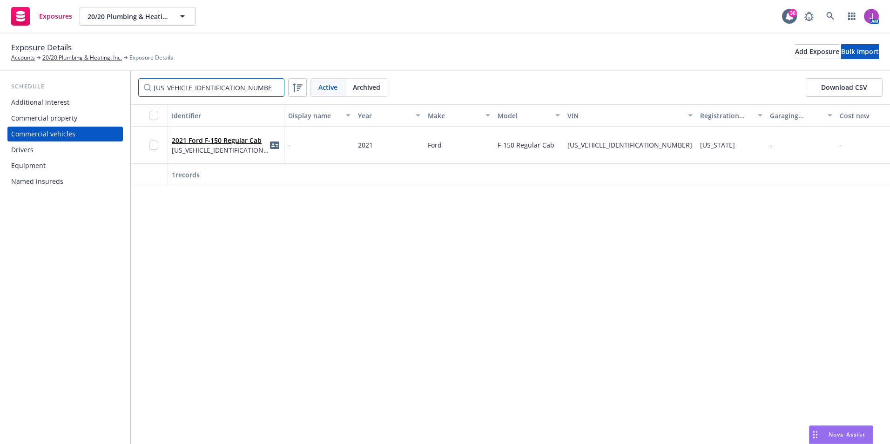
type input "[US_VEHICLE_IDENTIFICATION_NUMBER]"
click at [375, 84] on span "Archived" at bounding box center [366, 87] width 27 height 10
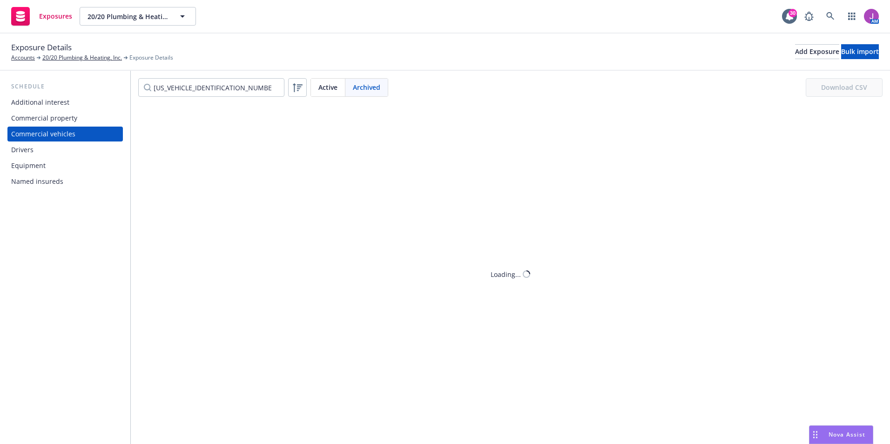
click at [334, 89] on span "Active" at bounding box center [327, 87] width 19 height 10
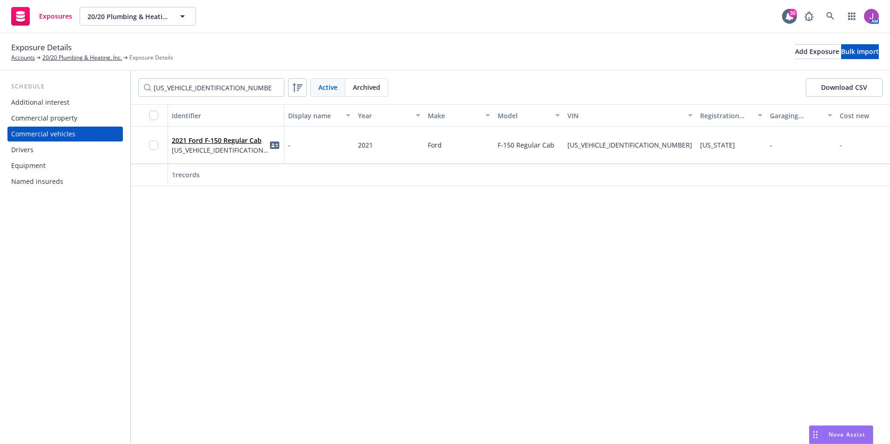
click at [245, 158] on div "2021 Ford F-150 Regular Cab [US_VEHICLE_IDENTIFICATION_NUMBER]" at bounding box center [226, 145] width 116 height 37
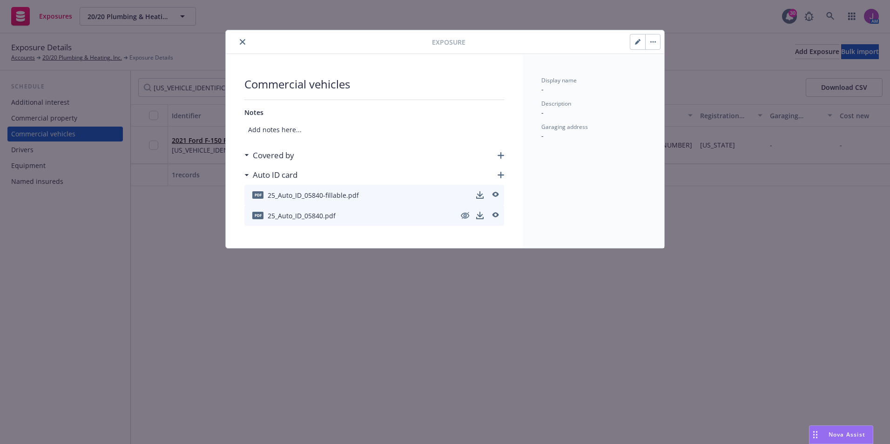
click at [636, 45] on button "button" at bounding box center [637, 41] width 15 height 15
select select "CA"
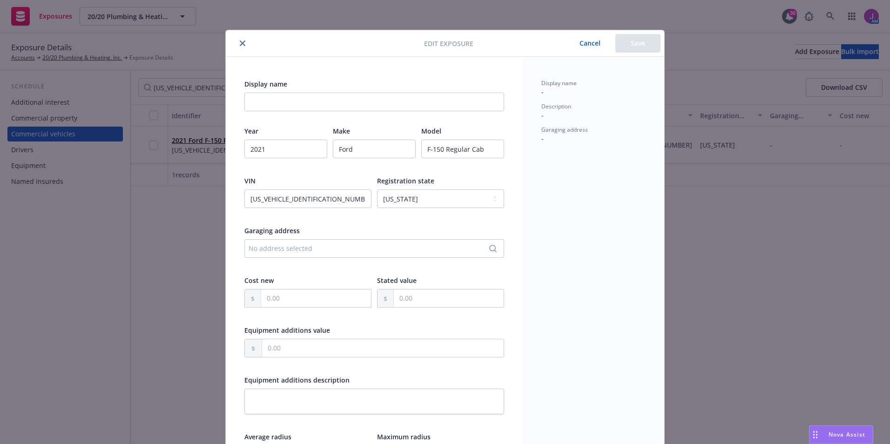
click at [240, 41] on icon "close" at bounding box center [243, 43] width 6 height 6
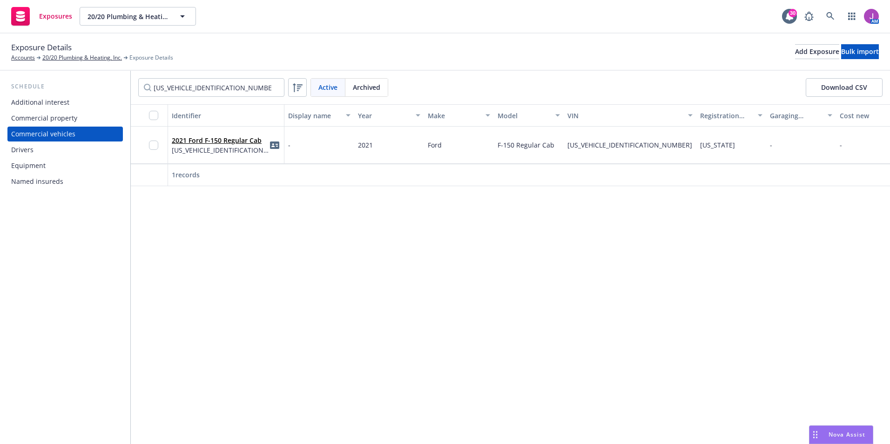
click at [340, 319] on div "Identifier Display name Year Make Model VIN Registration state Garaging address…" at bounding box center [510, 274] width 759 height 340
drag, startPoint x: 356, startPoint y: 145, endPoint x: 644, endPoint y: 147, distance: 288.0
click at [644, 147] on div "2021 Ford F-150 Regular Cab 1FTMF1CB0MKE05840 - 2021 Ford F-150 Regular Cab 1FT…" at bounding box center [762, 145] width 1263 height 37
copy div "2021 Ford F-150 Regular Cab 1FTMF1CB0MKE05840"
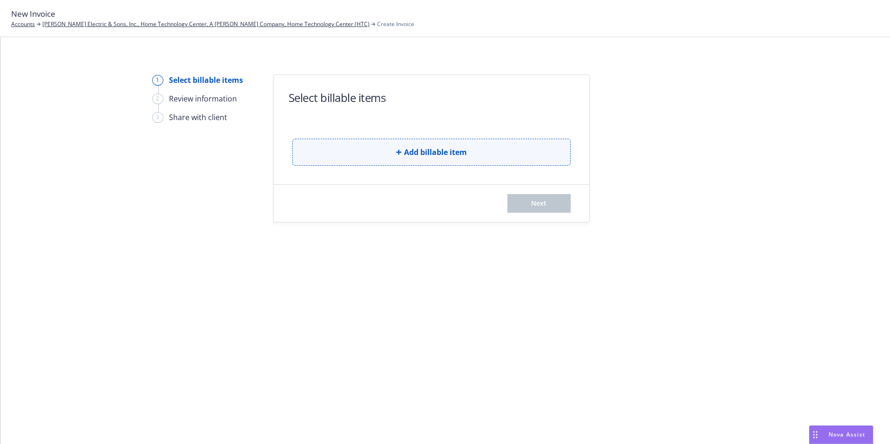
click at [408, 150] on span "Add billable item" at bounding box center [435, 152] width 63 height 11
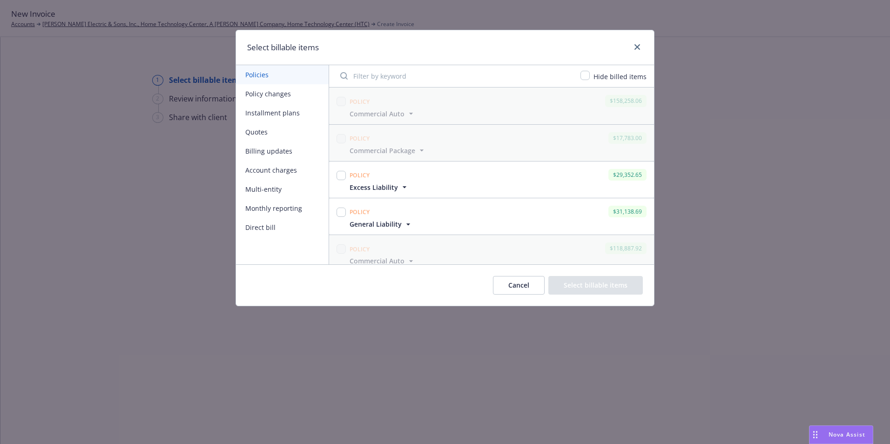
click at [258, 86] on button "Policy changes" at bounding box center [282, 93] width 93 height 19
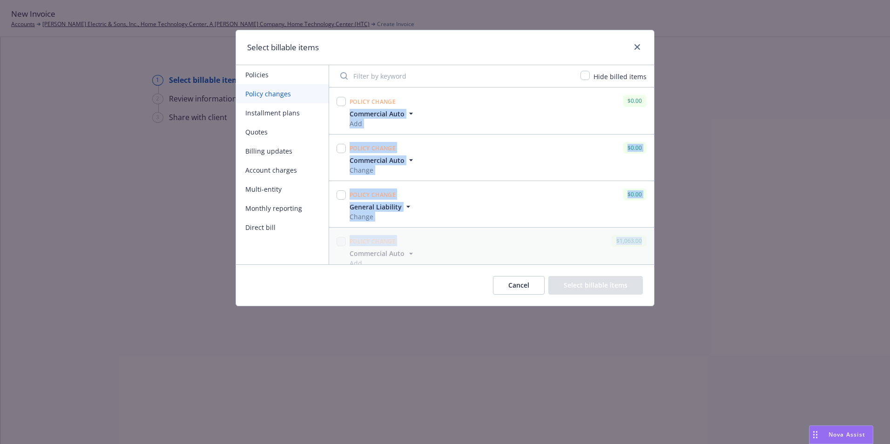
drag, startPoint x: 647, startPoint y: 109, endPoint x: 653, endPoint y: 231, distance: 121.6
click at [653, 231] on div "Policy change $0.00 Commercial Auto Add Change type Add Policy number BW03-STR-…" at bounding box center [491, 175] width 325 height 177
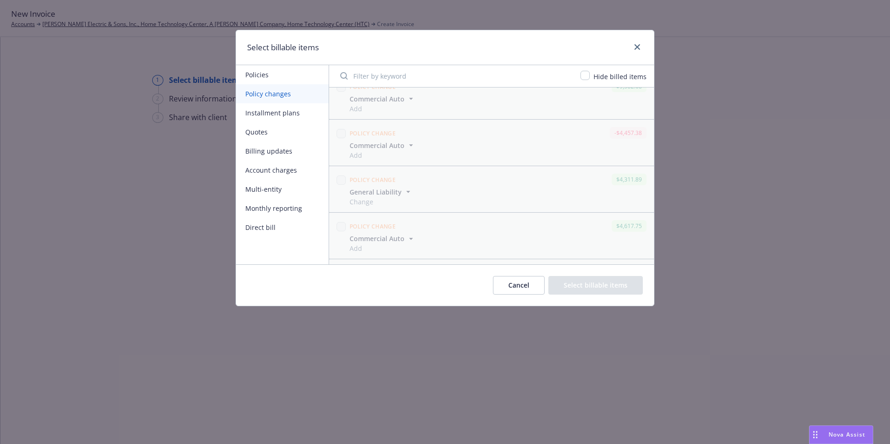
scroll to position [1780, 0]
click at [561, 246] on div "Commercial Auto Add" at bounding box center [498, 249] width 301 height 20
click at [341, 232] on input "checkbox" at bounding box center [340, 231] width 9 height 9
checkbox input "true"
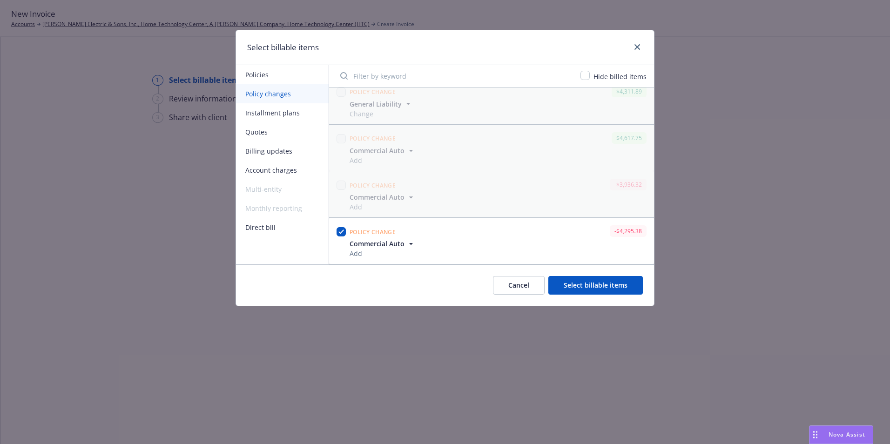
click at [408, 244] on icon "button" at bounding box center [410, 243] width 9 height 9
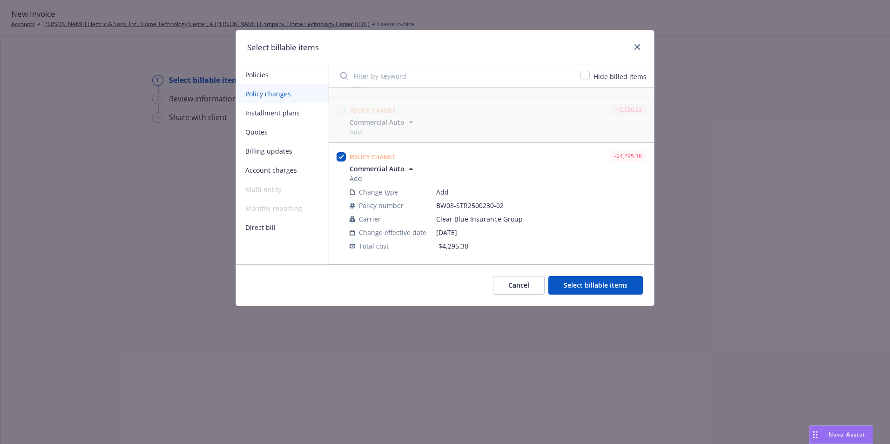
click at [613, 287] on button "Select billable items" at bounding box center [595, 285] width 94 height 19
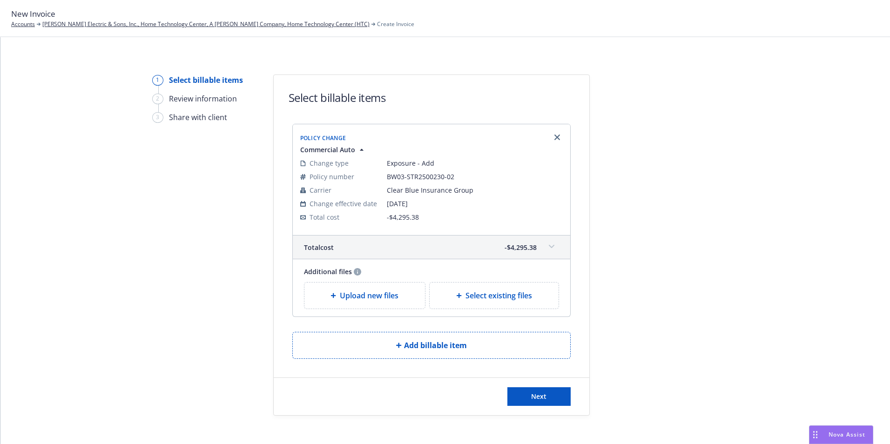
click at [547, 241] on span at bounding box center [551, 246] width 15 height 15
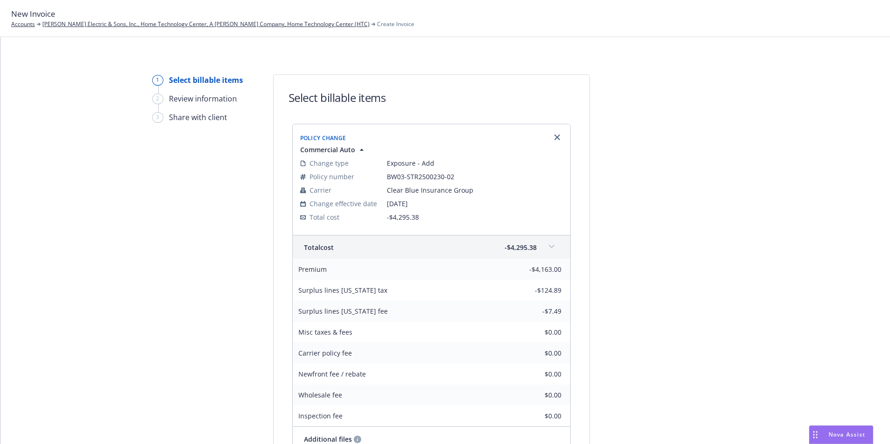
scroll to position [176, 0]
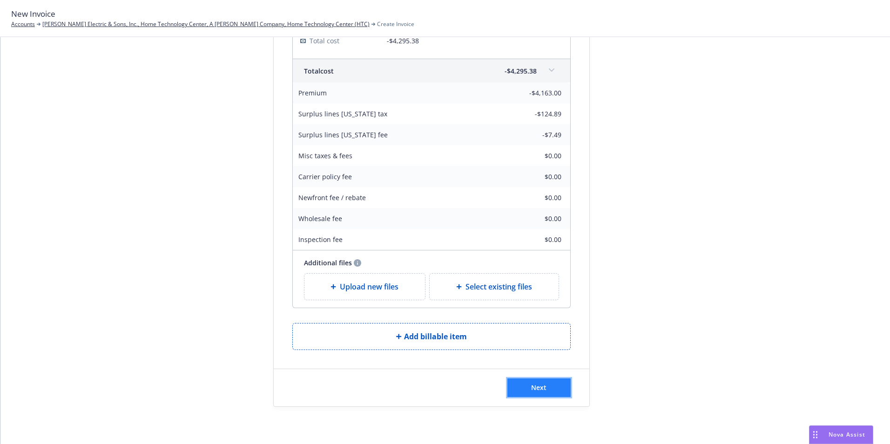
click at [552, 388] on button "Next" at bounding box center [538, 387] width 63 height 19
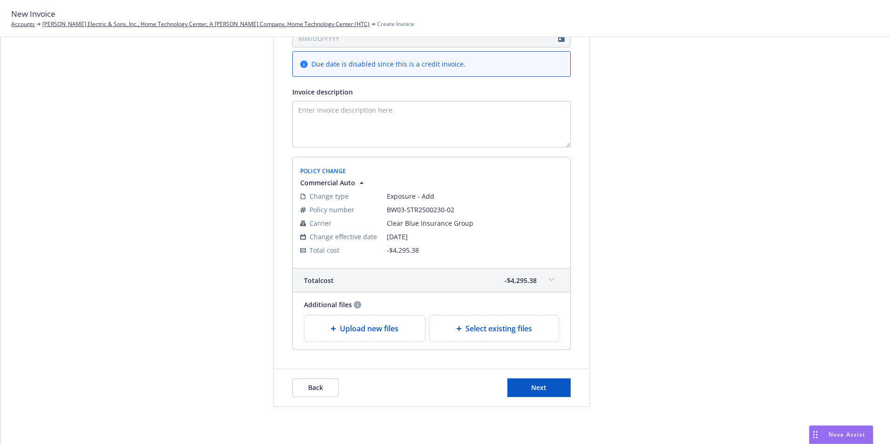
scroll to position [153, 0]
click at [323, 131] on textarea "Invoice description" at bounding box center [431, 124] width 278 height 47
click at [353, 122] on textarea "Invoice description" at bounding box center [431, 124] width 278 height 47
paste textarea "2014 Silverado C1500 Chevrolet VIN #1GCNCPEH6EZ210433"
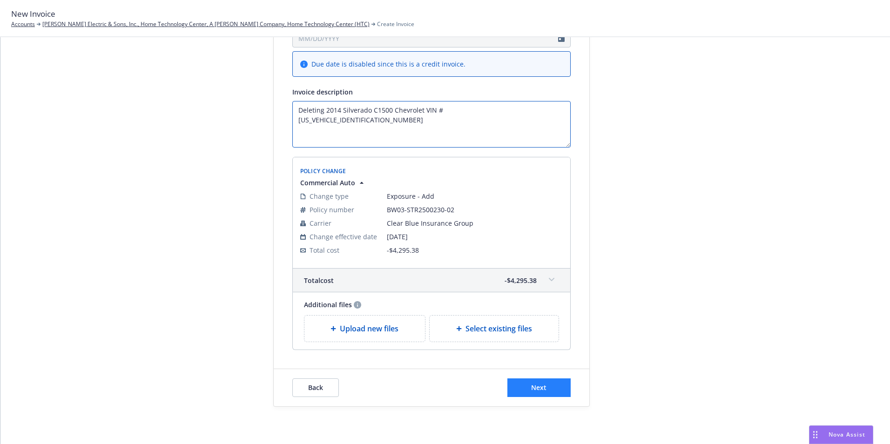
type textarea "Deleting 2014 Silverado C1500 Chevrolet VIN #[US_VEHICLE_IDENTIFICATION_NUMBER]"
click at [546, 386] on button "Next" at bounding box center [538, 387] width 63 height 19
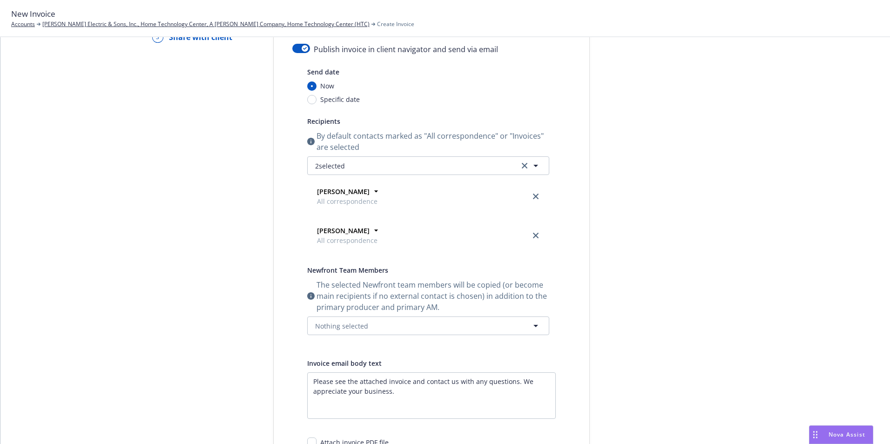
scroll to position [0, 0]
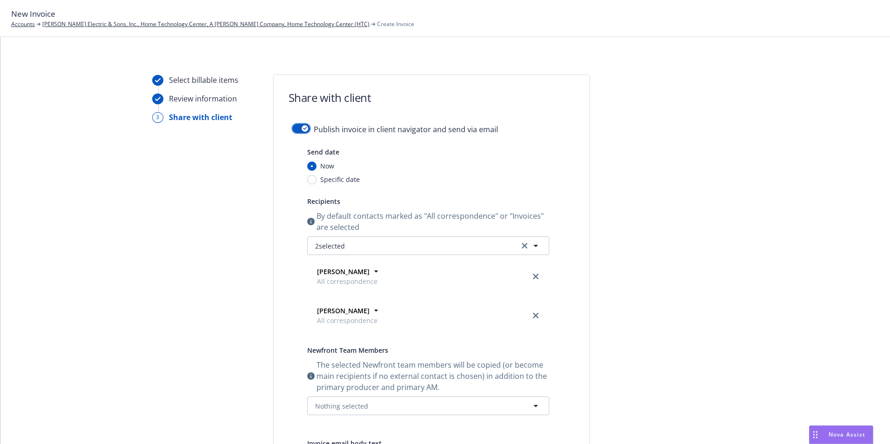
click at [301, 125] on div "button" at bounding box center [304, 128] width 7 height 7
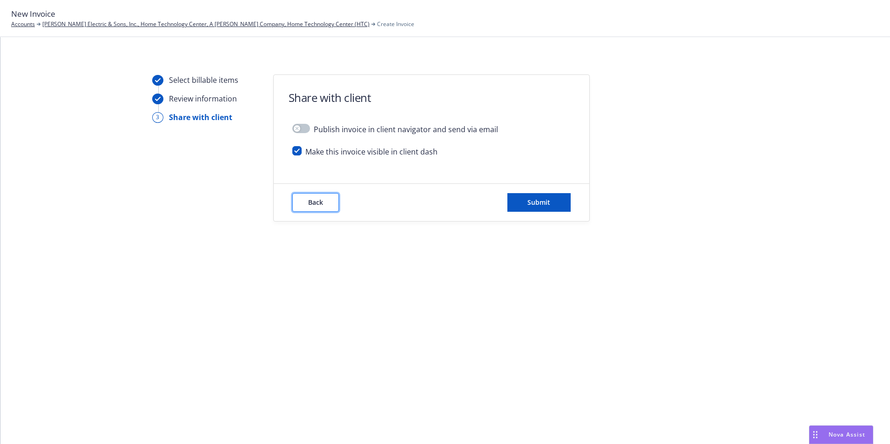
click at [324, 207] on button "Back" at bounding box center [315, 202] width 47 height 19
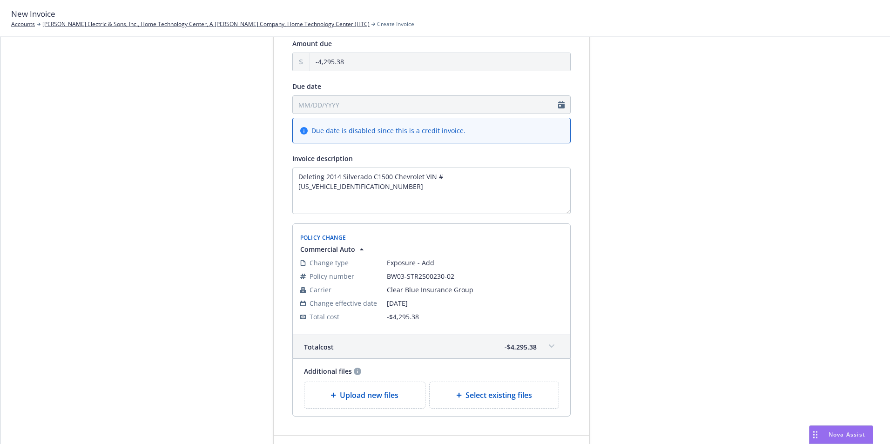
scroll to position [153, 0]
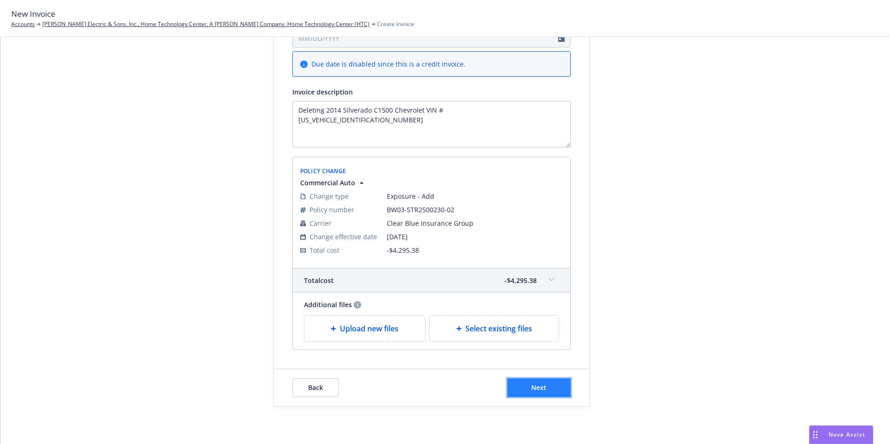
click at [535, 384] on span "Next" at bounding box center [538, 387] width 15 height 9
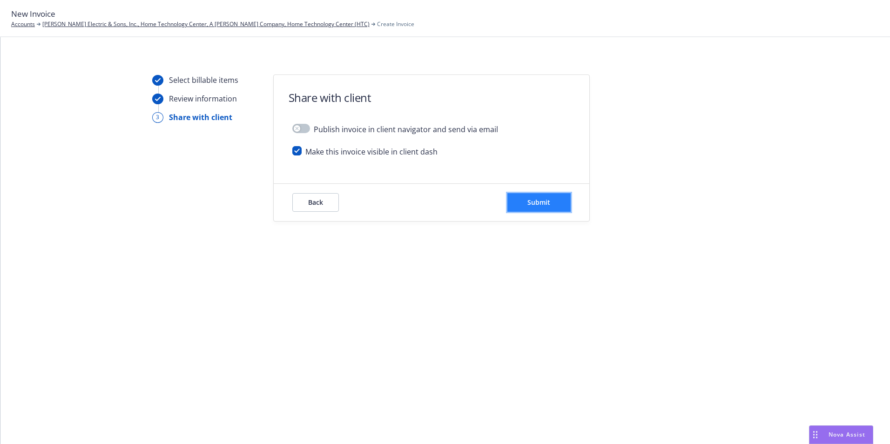
click at [538, 201] on span "Submit" at bounding box center [538, 202] width 23 height 9
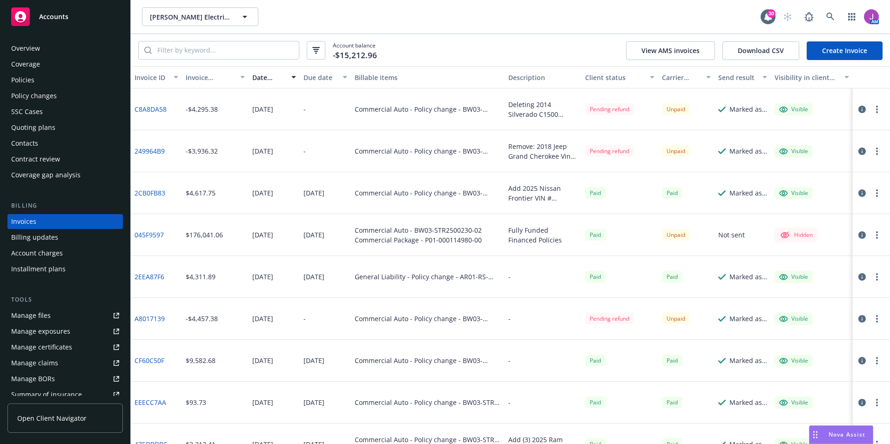
click at [32, 95] on div "Policy changes" at bounding box center [34, 95] width 46 height 15
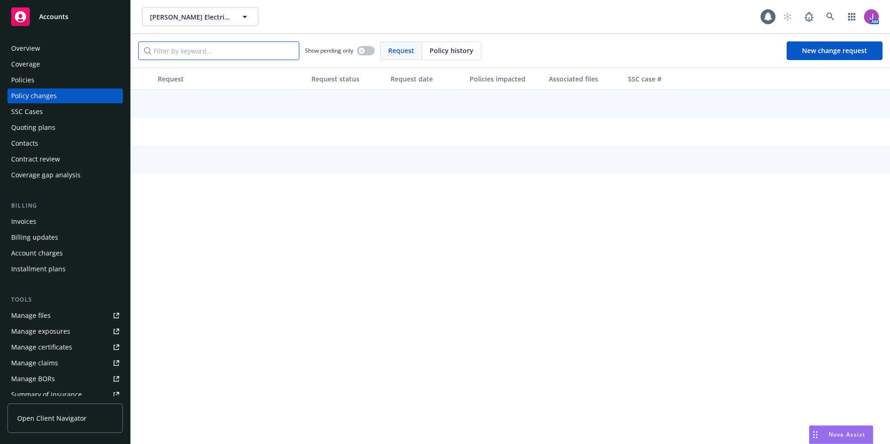
click at [242, 49] on input "Filter by keyword..." at bounding box center [218, 50] width 161 height 19
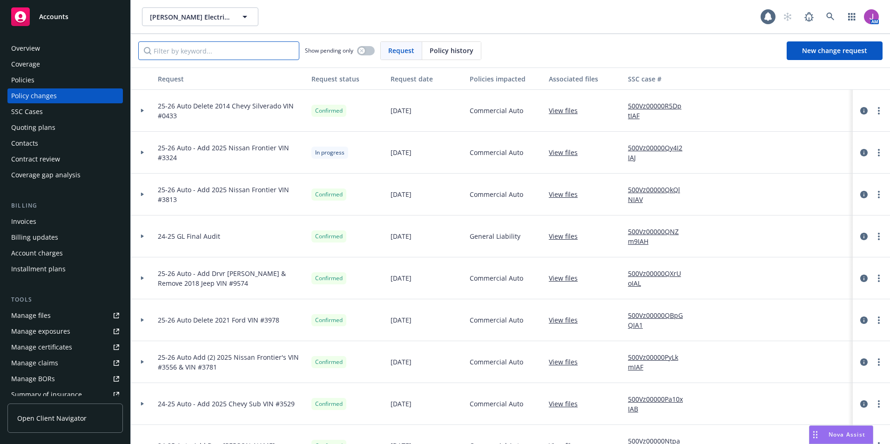
paste input "[US_VEHICLE_IDENTIFICATION_NUMBER]"
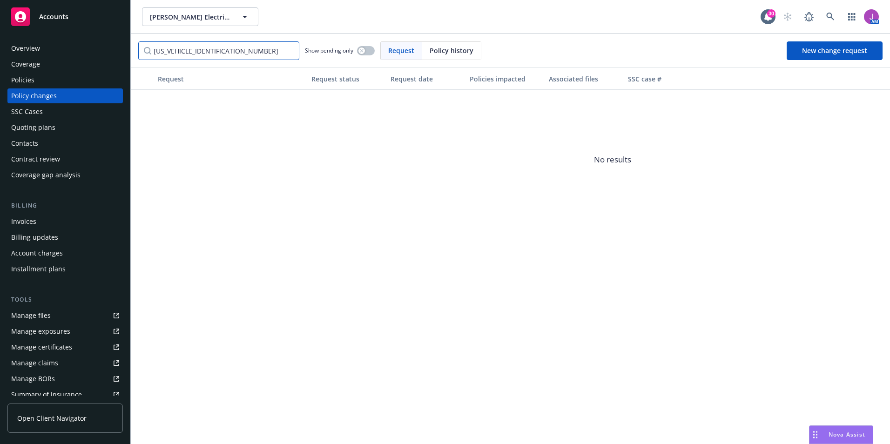
drag, startPoint x: 205, startPoint y: 50, endPoint x: 78, endPoint y: 29, distance: 128.7
click at [78, 30] on div "Accounts Overview Coverage Policies Policy changes SSC Cases Quoting plans Cont…" at bounding box center [445, 222] width 890 height 444
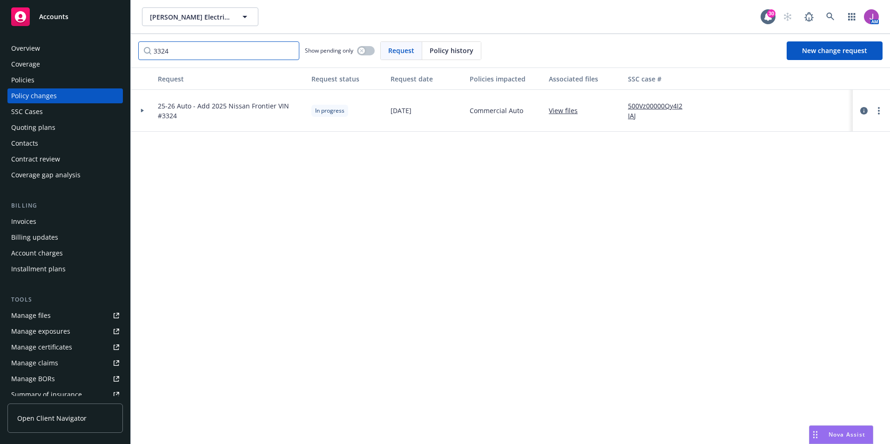
type input "3324"
click at [631, 107] on link "500Vz00000Qy4I2IAJ" at bounding box center [659, 111] width 62 height 20
drag, startPoint x: 156, startPoint y: 104, endPoint x: 182, endPoint y: 118, distance: 28.9
click at [182, 118] on div "25-26 Auto - Add 2025 Nissan Frontier VIN #3324" at bounding box center [231, 111] width 154 height 42
copy span "25-26 Auto - Add 2025 Nissan Frontier VIN #3324"
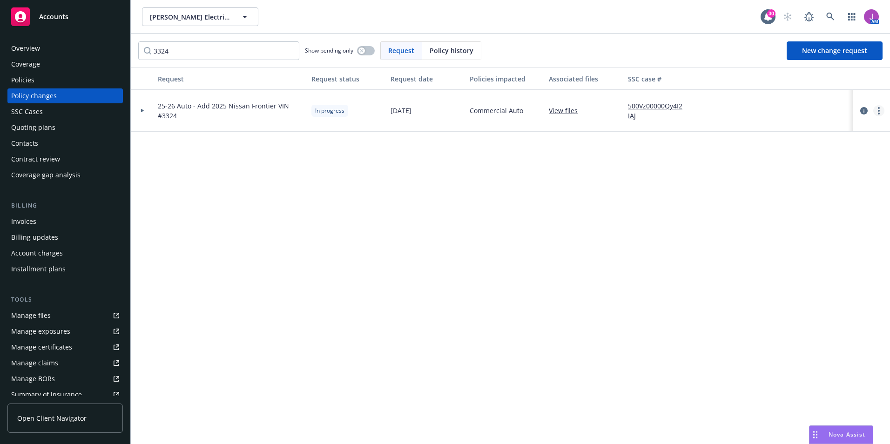
click at [878, 111] on circle "more" at bounding box center [878, 111] width 2 height 2
click at [785, 183] on link "Resume workflow" at bounding box center [804, 185] width 160 height 19
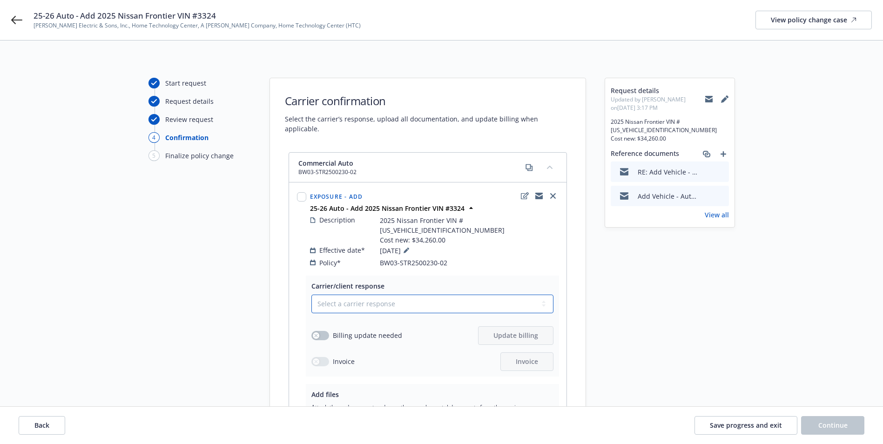
click at [323, 294] on select "Select a carrier response Accepted Accepted with revision No endorsement needed…" at bounding box center [432, 303] width 242 height 19
select select "ACCEPTED"
click at [311, 294] on select "Select a carrier response Accepted Accepted with revision No endorsement needed…" at bounding box center [432, 303] width 242 height 19
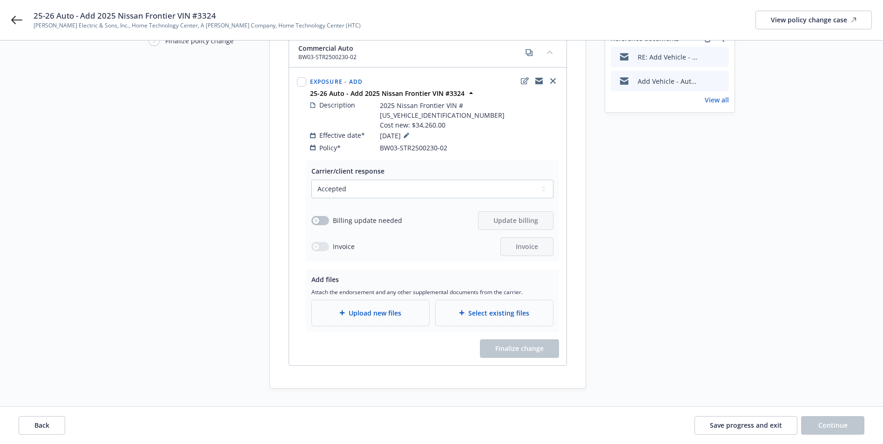
click at [369, 308] on span "Upload new files" at bounding box center [374, 313] width 53 height 10
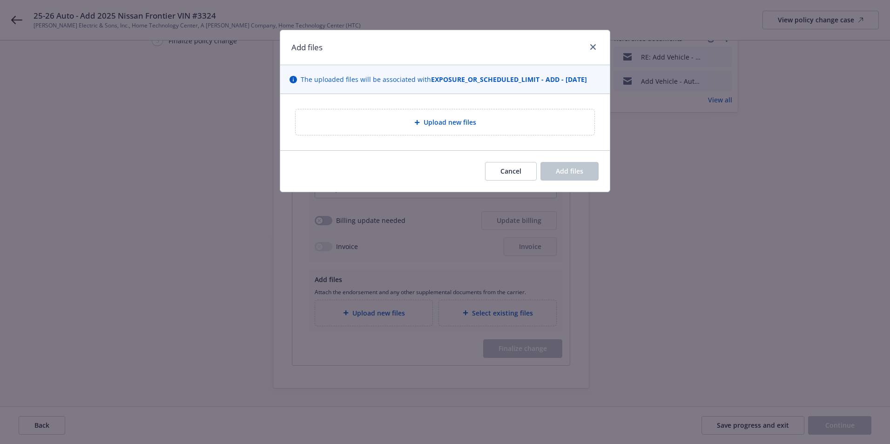
click at [427, 123] on span "Upload new files" at bounding box center [449, 122] width 53 height 10
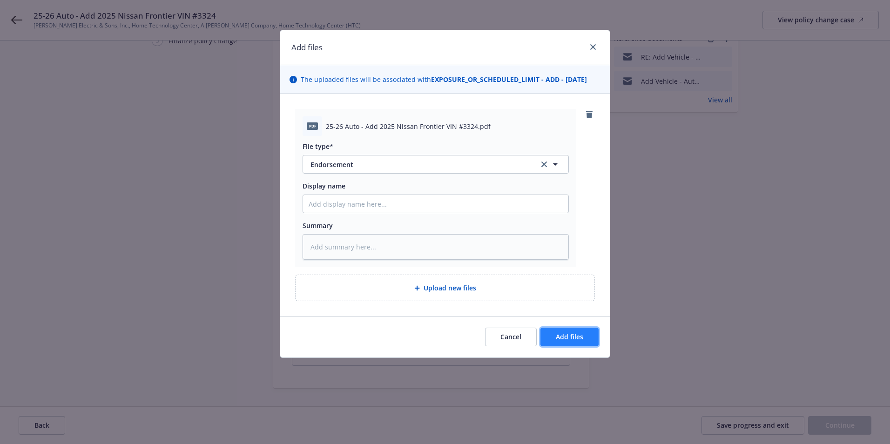
click at [563, 339] on span "Add files" at bounding box center [568, 336] width 27 height 9
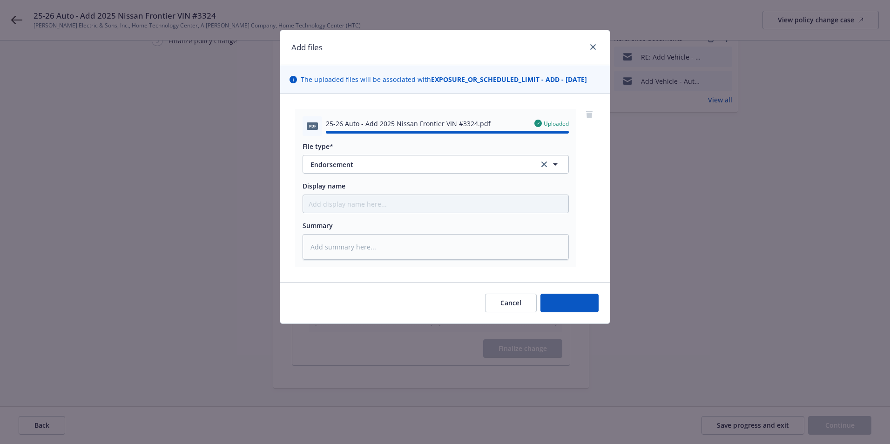
type textarea "x"
